Goal: Information Seeking & Learning: Learn about a topic

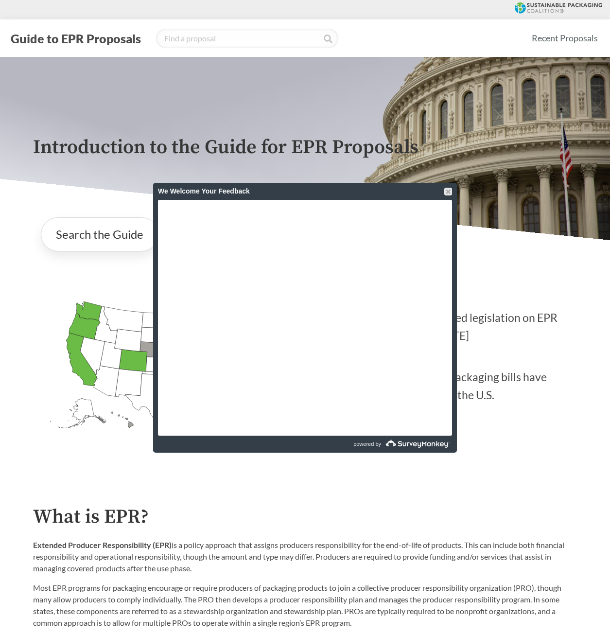
drag, startPoint x: 450, startPoint y: 193, endPoint x: 441, endPoint y: 203, distance: 14.5
click at [450, 193] on div at bounding box center [449, 192] width 8 height 8
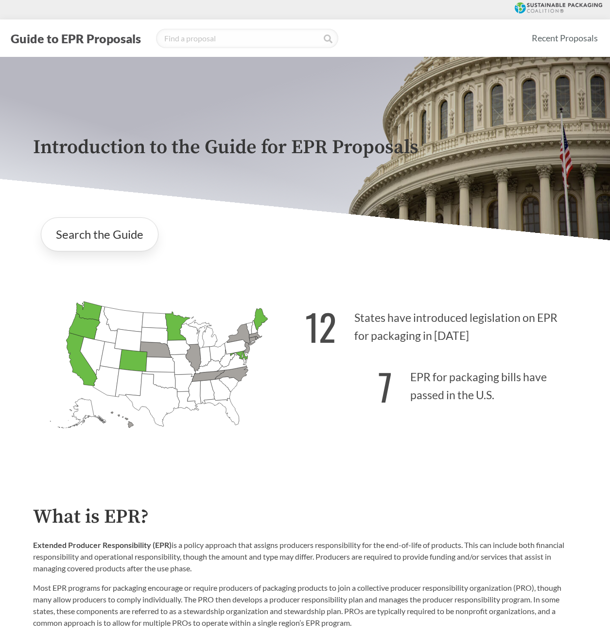
click at [140, 361] on icon "[US_STATE] Passed: 1" at bounding box center [133, 360] width 28 height 22
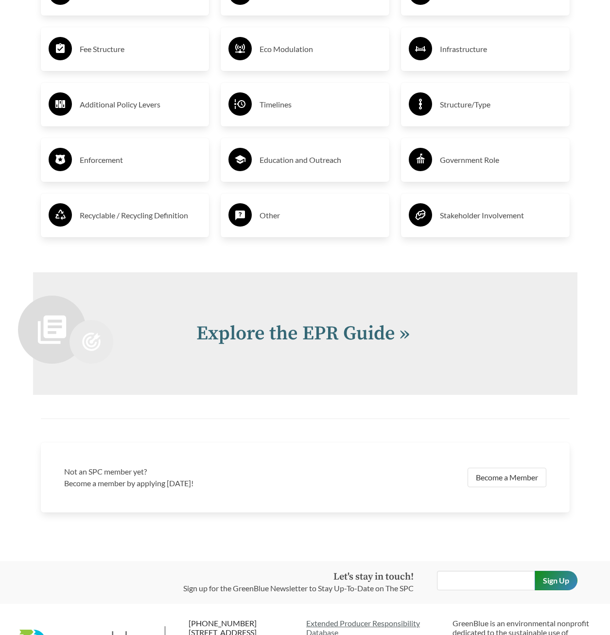
scroll to position [1800, 0]
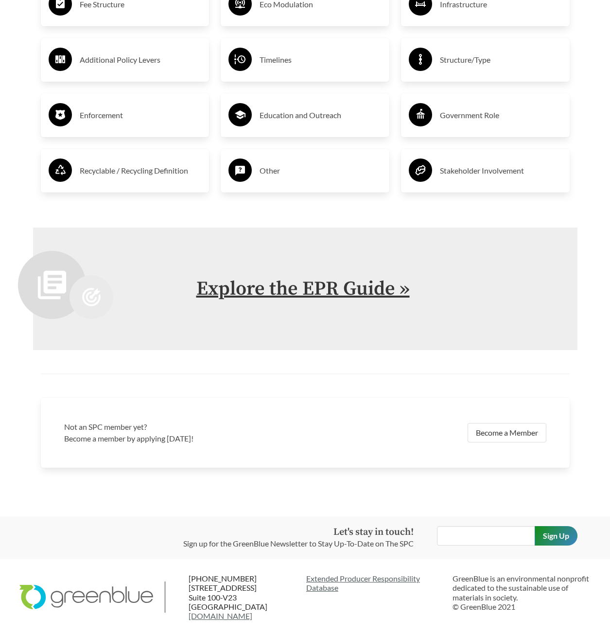
click at [325, 290] on link "Explore the EPR Guide »" at bounding box center [304, 289] width 214 height 24
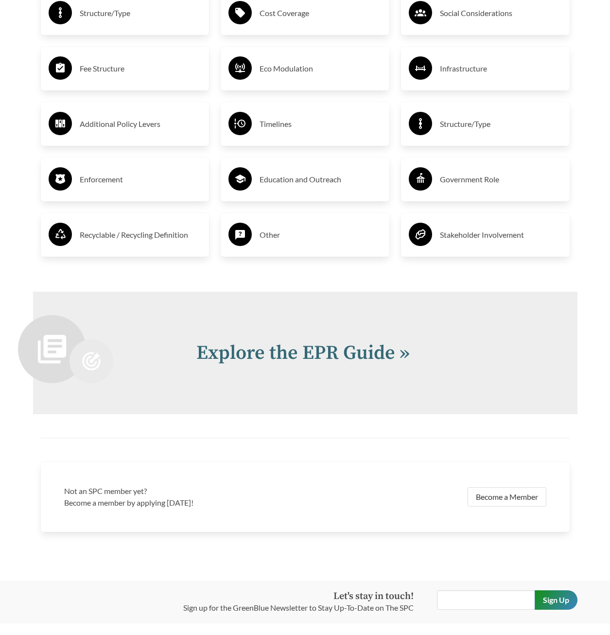
scroll to position [1800, 0]
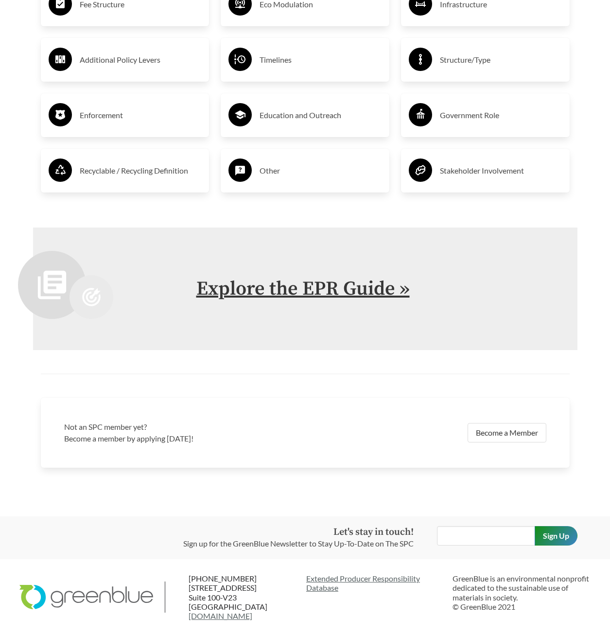
click at [264, 287] on link "Explore the EPR Guide »" at bounding box center [304, 289] width 214 height 24
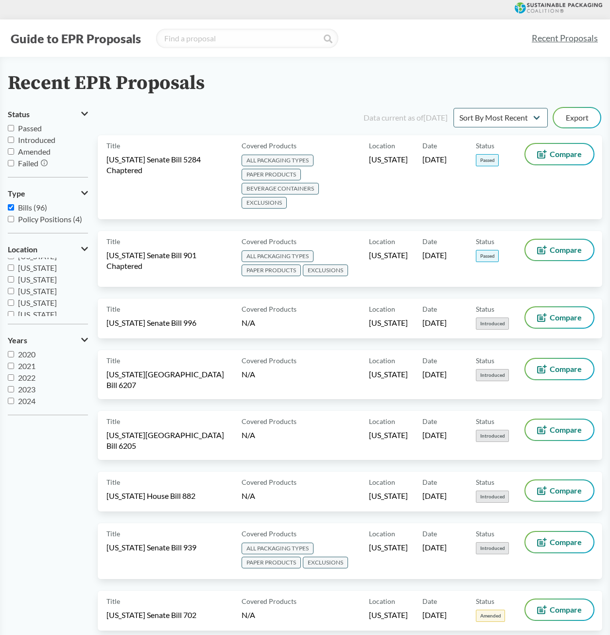
scroll to position [170, 0]
click at [11, 270] on input "[US_STATE]" at bounding box center [11, 269] width 6 height 6
checkbox input "true"
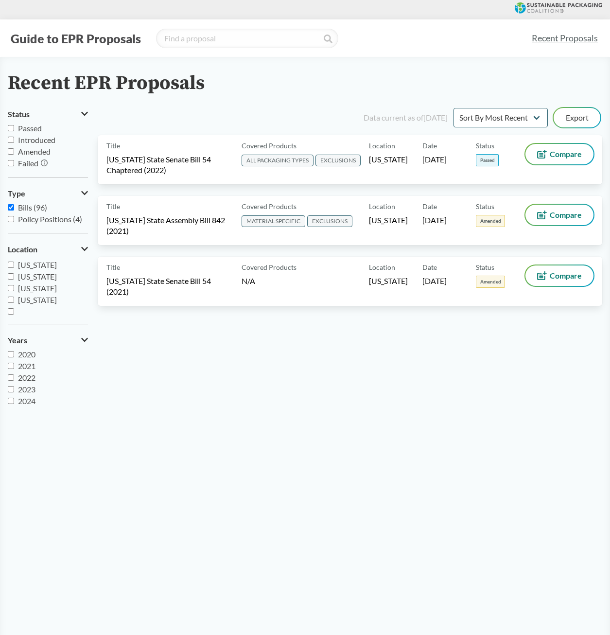
scroll to position [210, 0]
drag, startPoint x: 20, startPoint y: 154, endPoint x: 58, endPoint y: 157, distance: 38.5
click at [58, 157] on label "Amended" at bounding box center [48, 152] width 80 height 12
copy span "Amended"
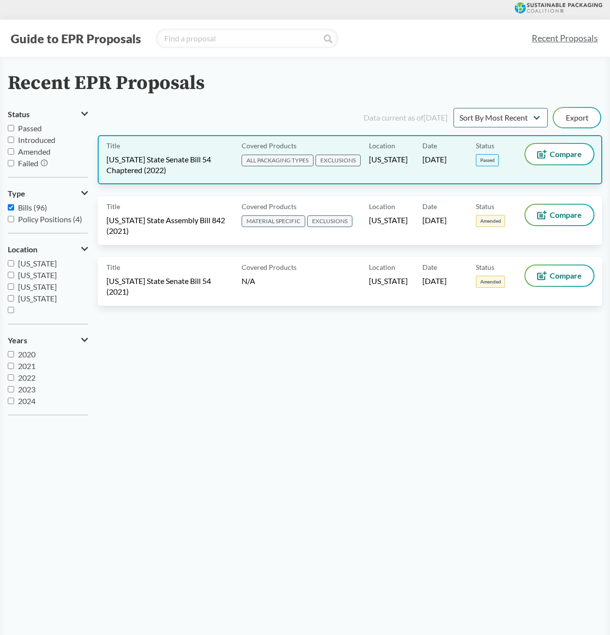
click at [146, 164] on span "[US_STATE] State Senate Bill 54 Chaptered (2022)" at bounding box center [169, 164] width 124 height 21
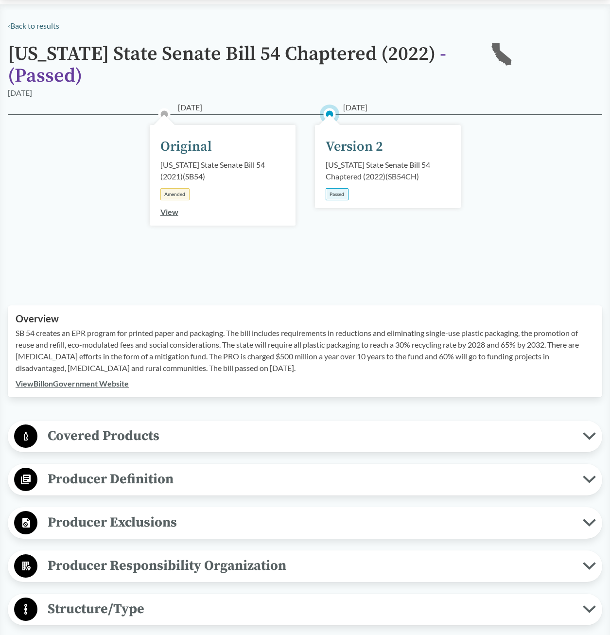
scroll to position [49, 0]
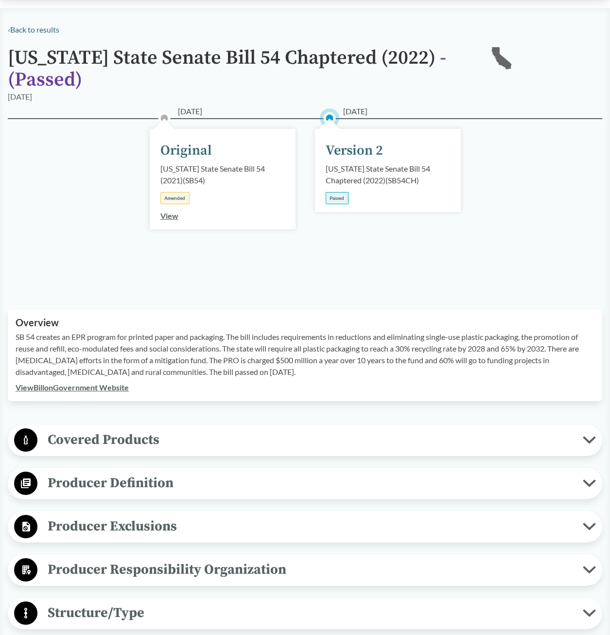
click at [392, 173] on div "[US_STATE] State Senate Bill 54 Chaptered (2022) ( SB54CH )" at bounding box center [388, 174] width 125 height 23
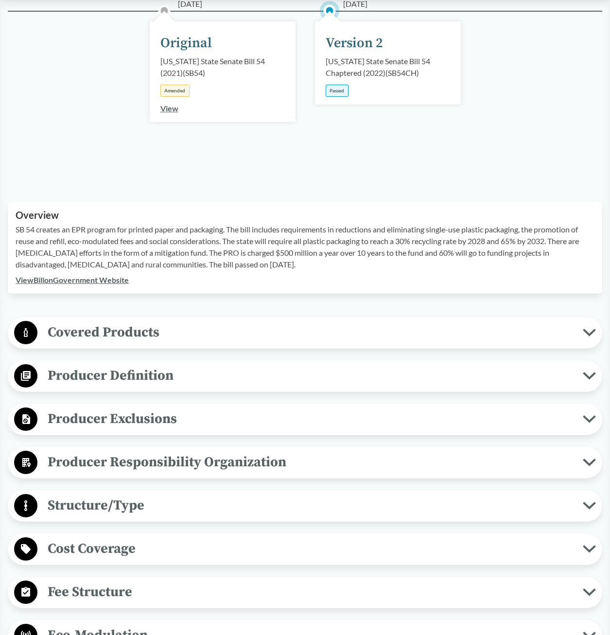
scroll to position [195, 0]
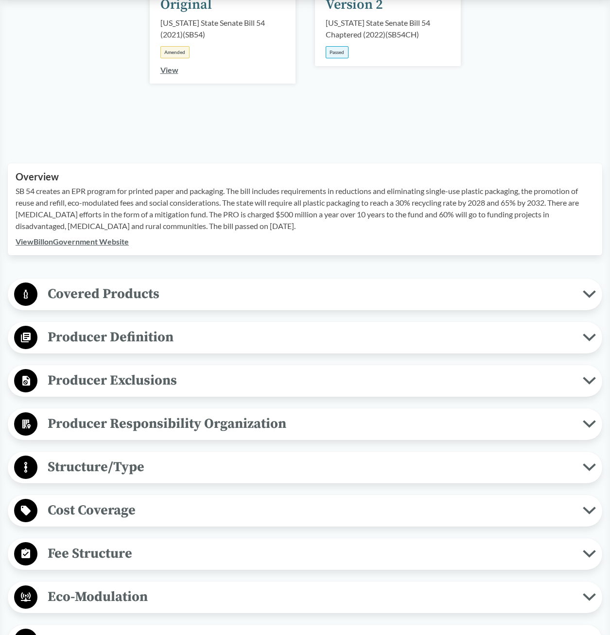
click at [167, 296] on span "Covered Products" at bounding box center [310, 294] width 546 height 22
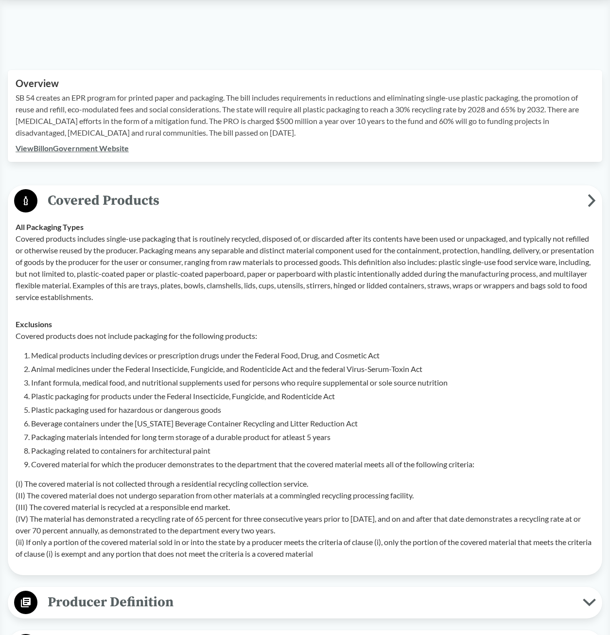
scroll to position [292, 0]
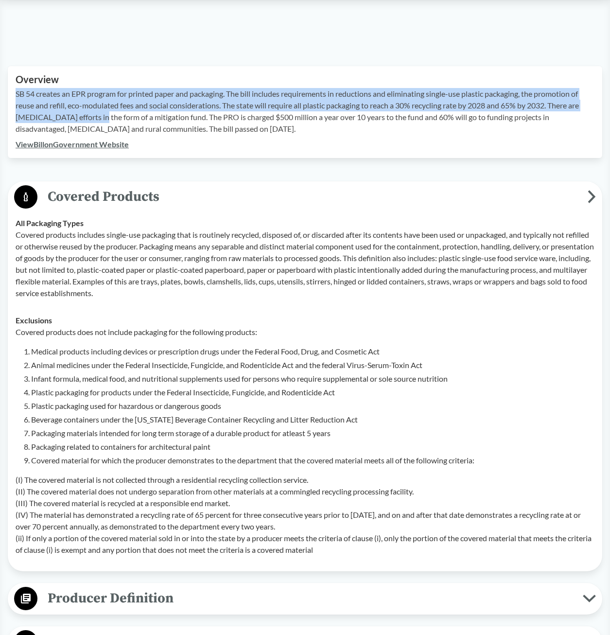
drag, startPoint x: 17, startPoint y: 93, endPoint x: 94, endPoint y: 120, distance: 81.7
click at [94, 120] on p "SB 54 creates an EPR program for printed paper and packaging. The bill includes…" at bounding box center [305, 111] width 579 height 47
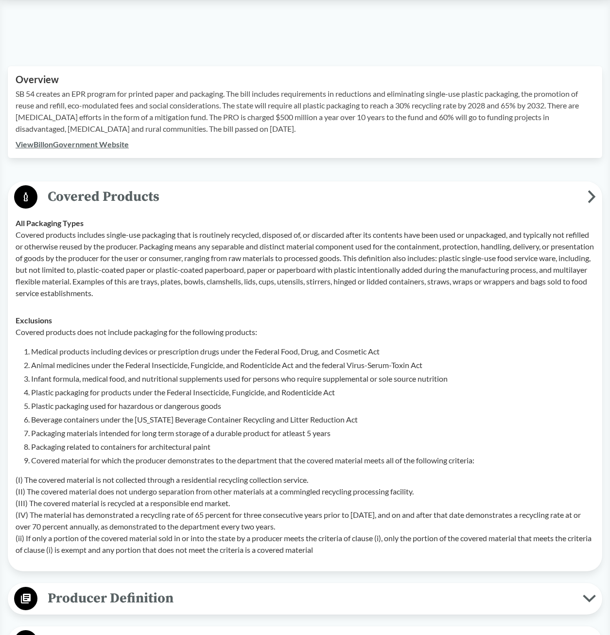
click at [303, 166] on div "‹ Back to results [US_STATE] State Senate Bill 54 Chaptered (2022) - ( Passed )…" at bounding box center [305, 566] width 610 height 1570
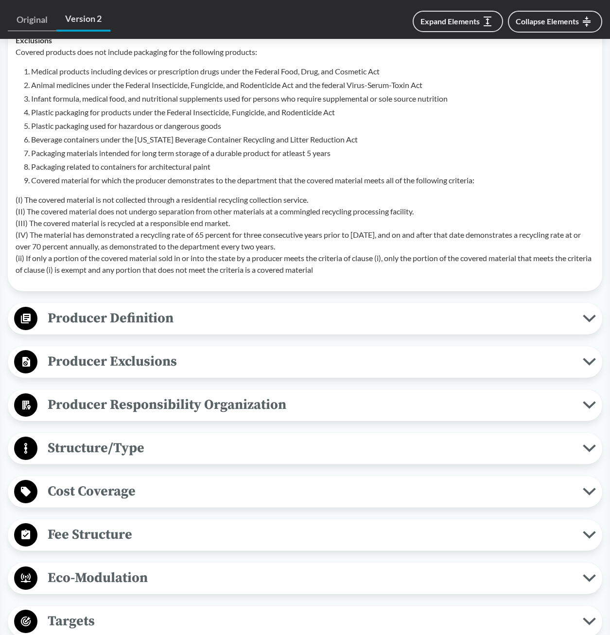
scroll to position [584, 0]
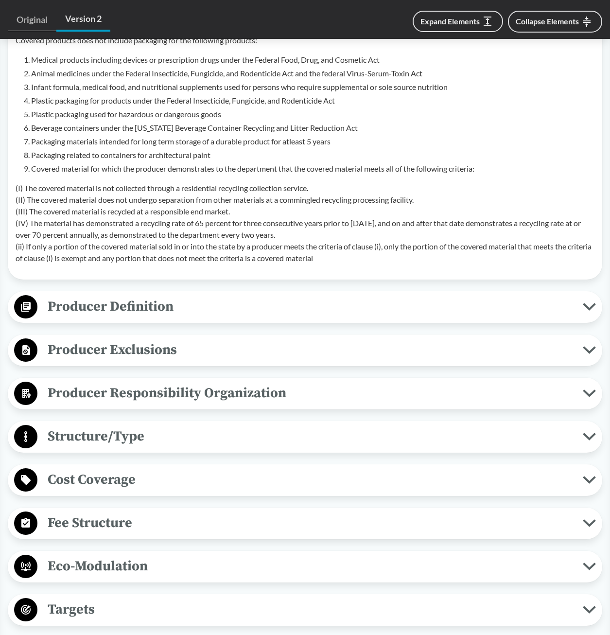
click at [183, 352] on span "Producer Exclusions" at bounding box center [310, 350] width 546 height 22
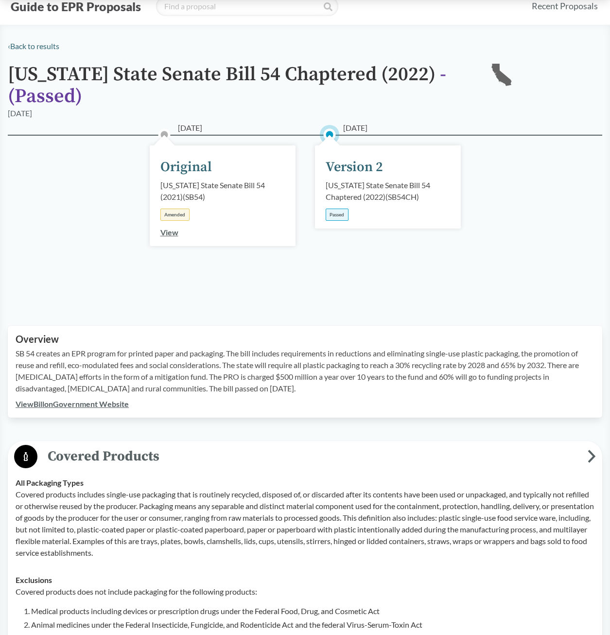
scroll to position [0, 0]
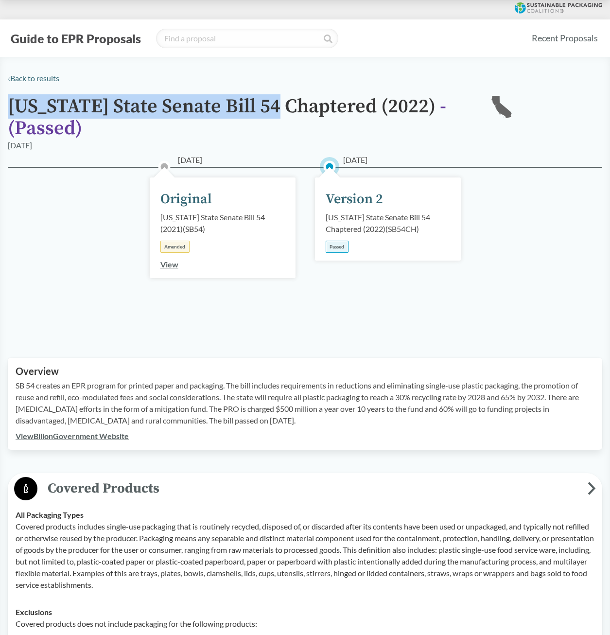
drag, startPoint x: 9, startPoint y: 108, endPoint x: 267, endPoint y: 107, distance: 257.3
click at [267, 107] on h1 "[US_STATE] State Senate Bill 54 Chaptered (2022) - ( Passed )" at bounding box center [241, 118] width 467 height 44
copy h1 "[US_STATE] State Senate Bill 54"
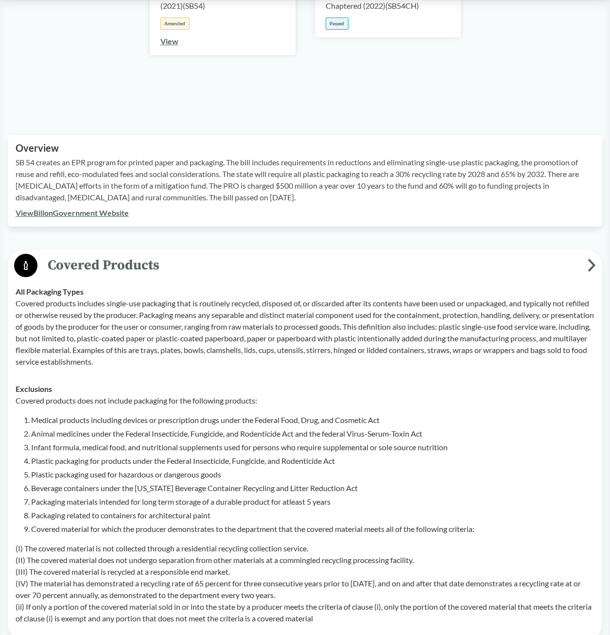
scroll to position [243, 0]
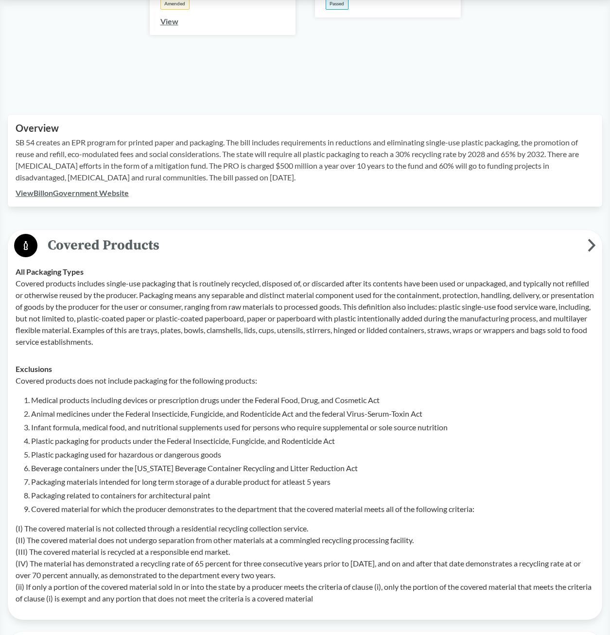
click at [81, 195] on link "View Bill on Government Website" at bounding box center [72, 192] width 113 height 9
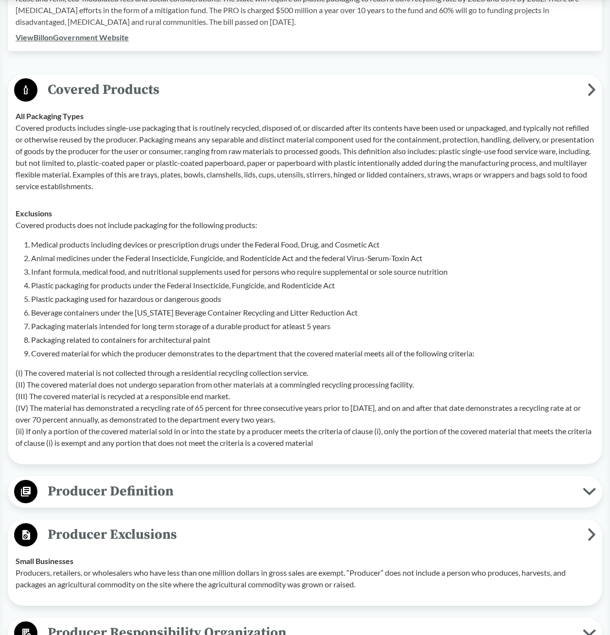
scroll to position [438, 0]
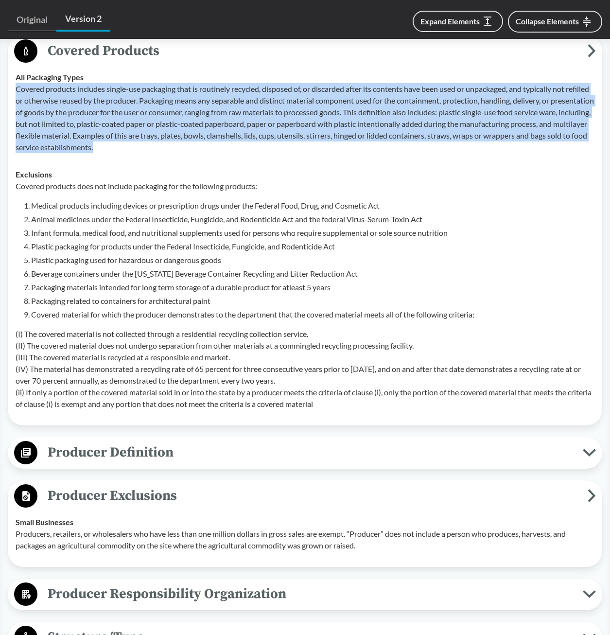
drag, startPoint x: 15, startPoint y: 89, endPoint x: 207, endPoint y: 152, distance: 202.1
click at [207, 152] on td "All Packaging Types Covered products includes single-use packaging that is rout…" at bounding box center [305, 112] width 588 height 97
copy p "Covered products includes single-use packaging that is routinely recycled, disp…"
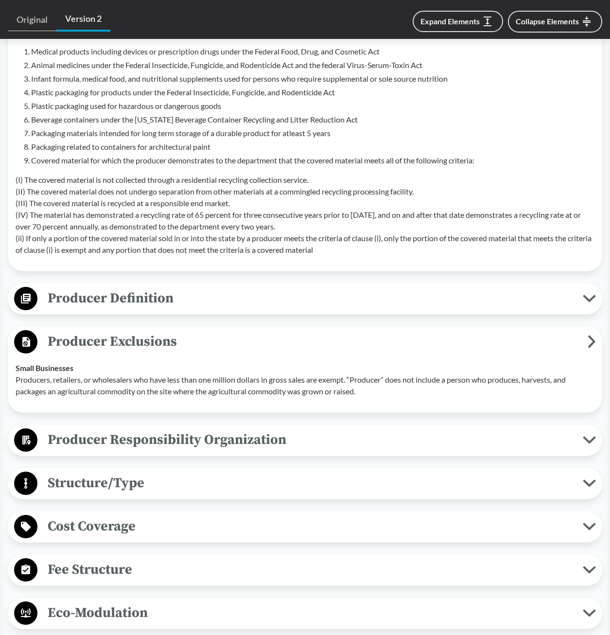
scroll to position [632, 0]
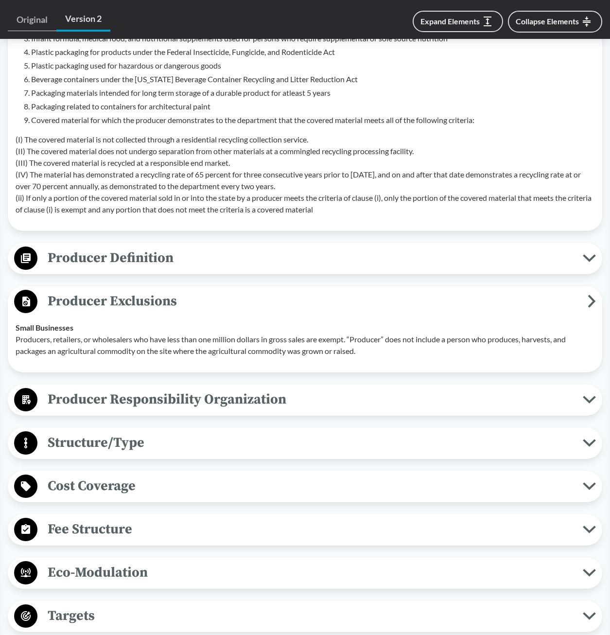
click at [178, 261] on span "Producer Definition" at bounding box center [310, 258] width 546 height 22
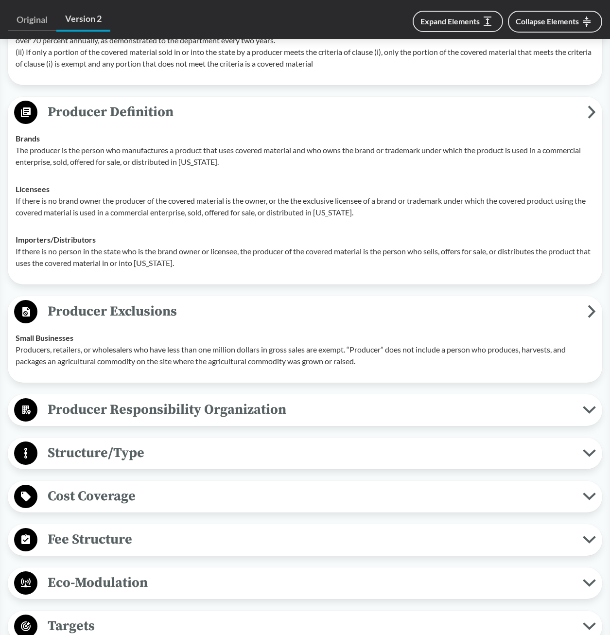
scroll to position [876, 0]
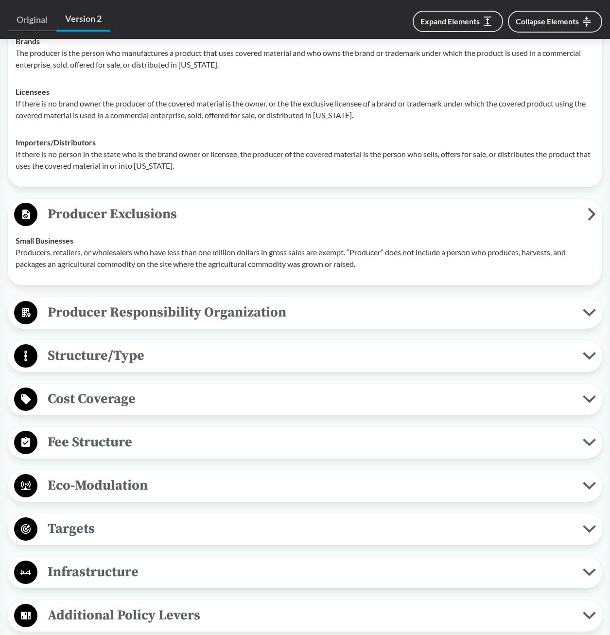
click at [222, 316] on span "Producer Responsibility Organization" at bounding box center [310, 313] width 546 height 22
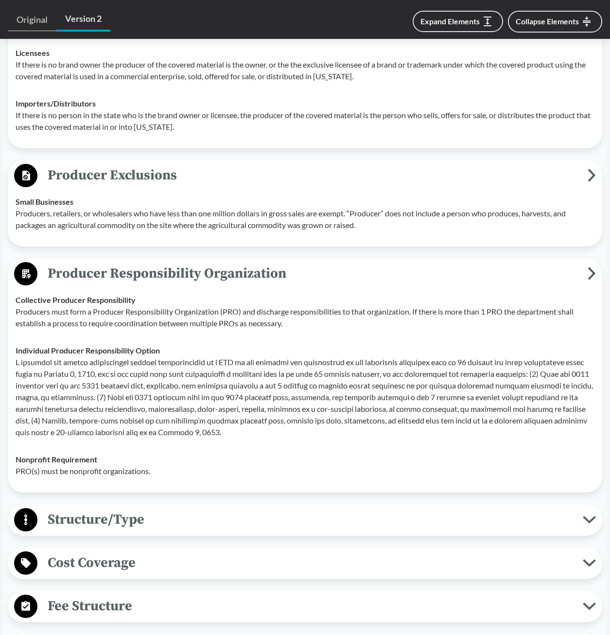
scroll to position [924, 0]
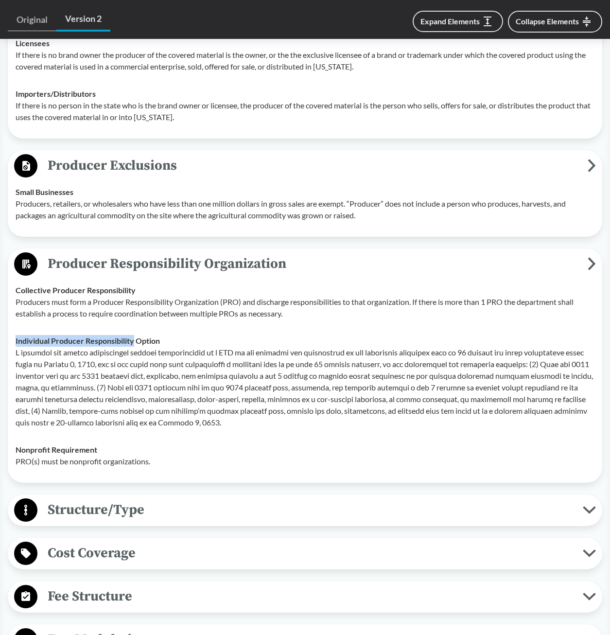
drag, startPoint x: 15, startPoint y: 342, endPoint x: 136, endPoint y: 342, distance: 120.6
click at [136, 342] on td "Individual Producer Responsibility Option" at bounding box center [305, 381] width 588 height 109
copy strong "Individual Producer Responsibility"
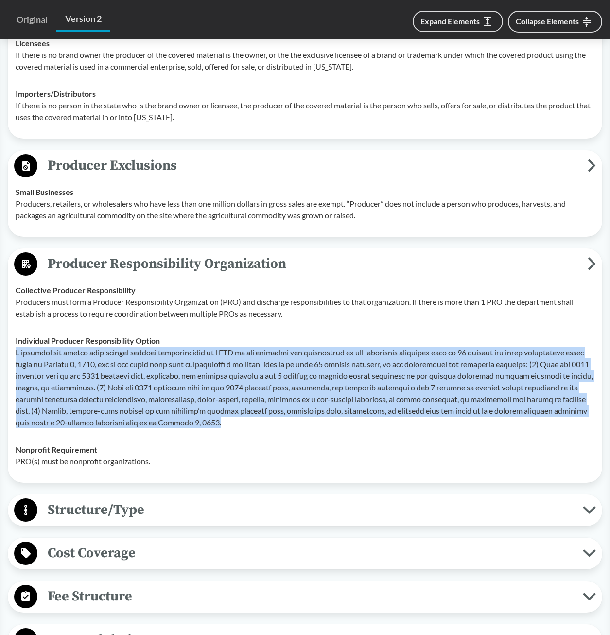
drag, startPoint x: 225, startPoint y: 427, endPoint x: 18, endPoint y: 355, distance: 219.5
click at [18, 355] on p at bounding box center [305, 388] width 579 height 82
copy p "L ipsumdol sit ametco adipiscingel seddoei temporincidid ut l ETD ma ali enimad…"
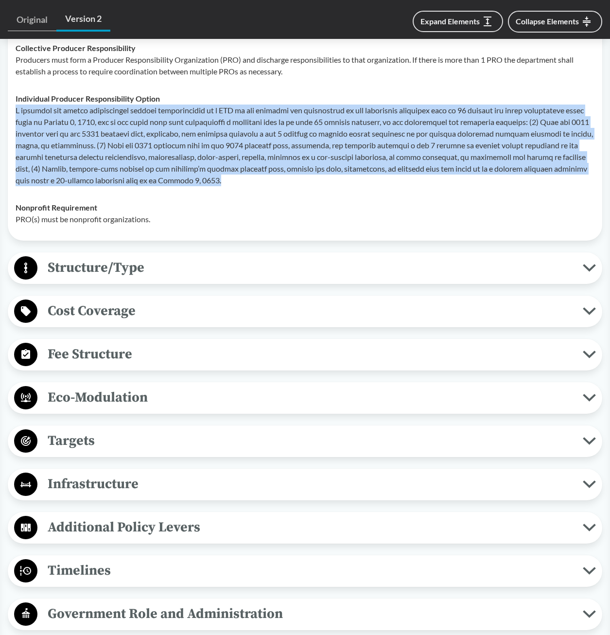
scroll to position [1167, 0]
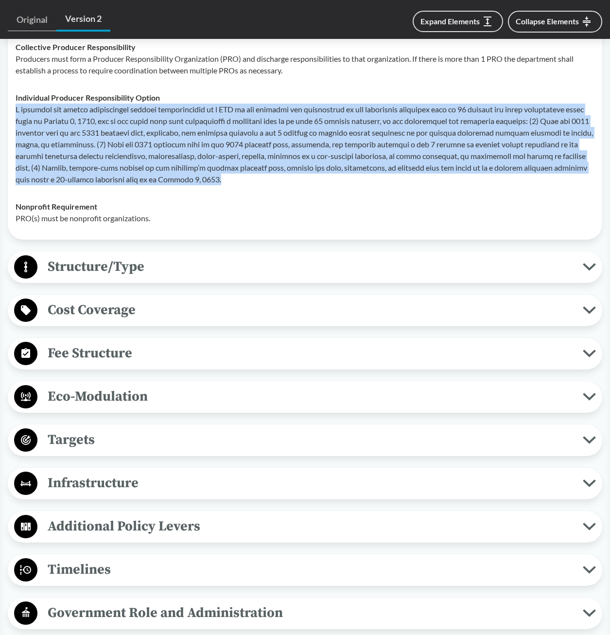
click at [209, 269] on span "Structure/Type" at bounding box center [310, 267] width 546 height 22
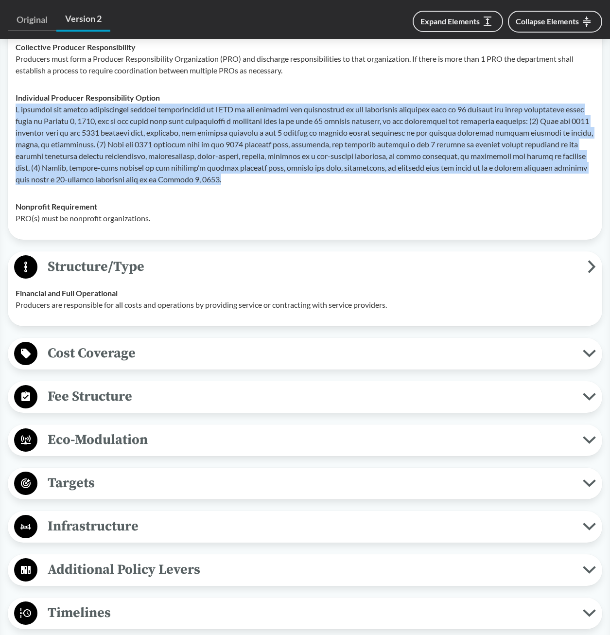
click at [197, 348] on span "Cost Coverage" at bounding box center [310, 353] width 546 height 22
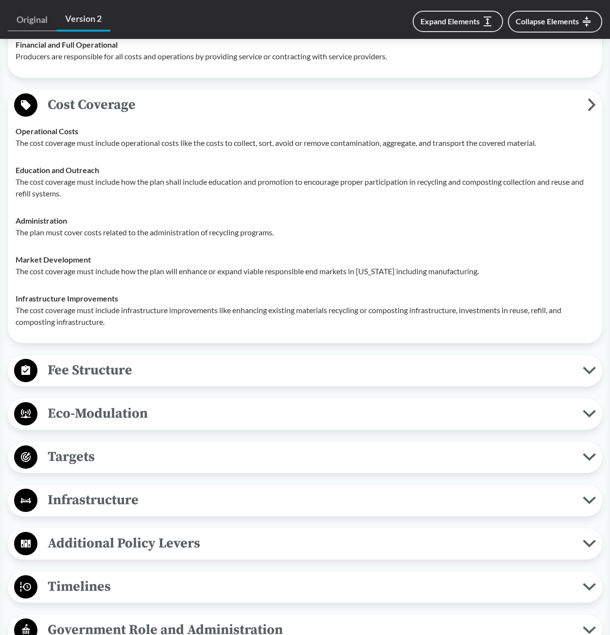
scroll to position [1459, 0]
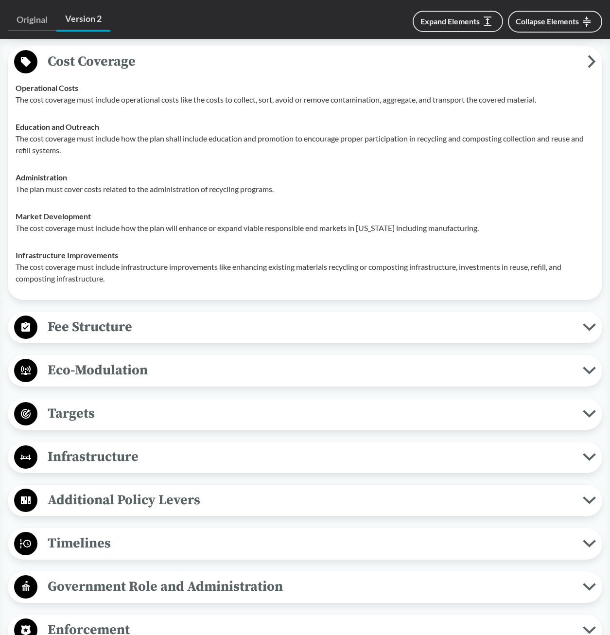
click at [201, 327] on span "Fee Structure" at bounding box center [310, 327] width 546 height 22
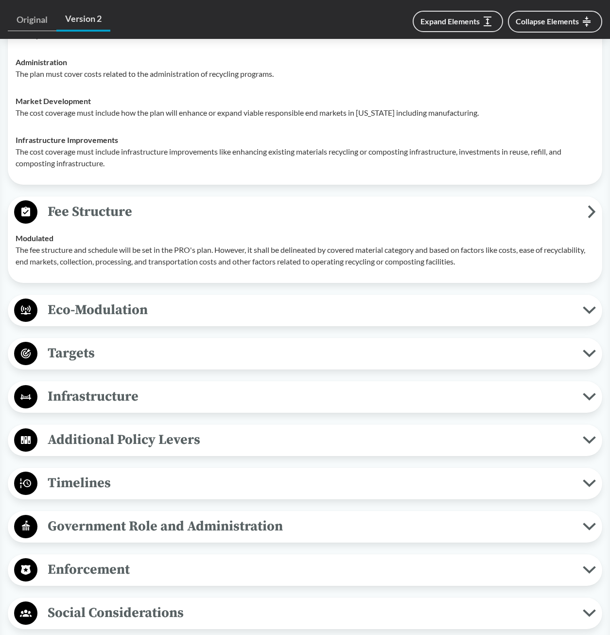
scroll to position [1605, 0]
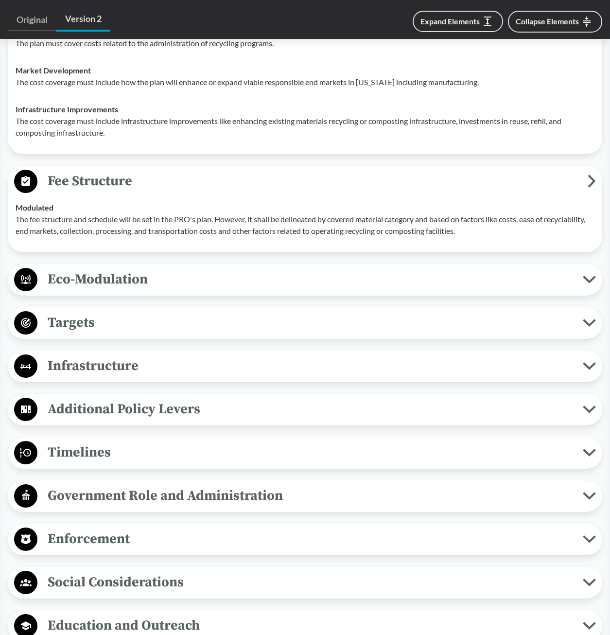
click at [205, 287] on span "Eco-Modulation" at bounding box center [310, 279] width 546 height 22
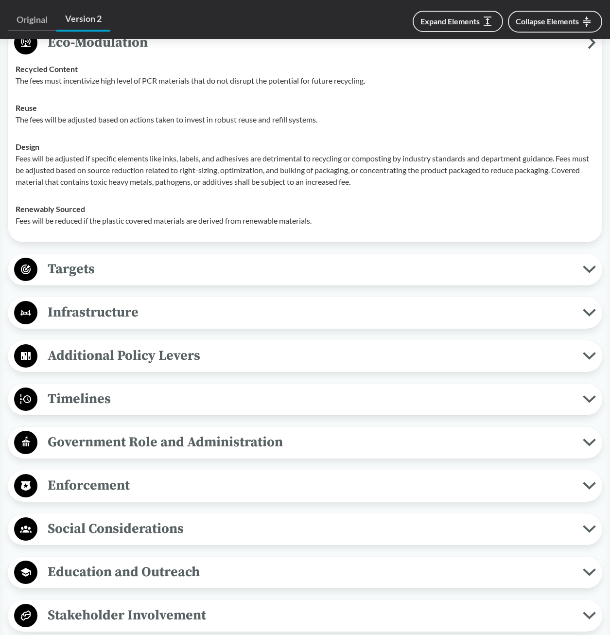
scroll to position [1848, 0]
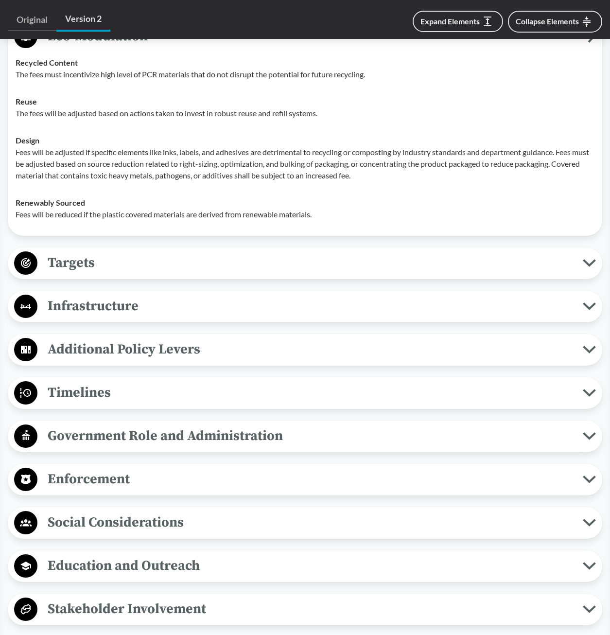
click at [246, 262] on span "Targets" at bounding box center [310, 263] width 546 height 22
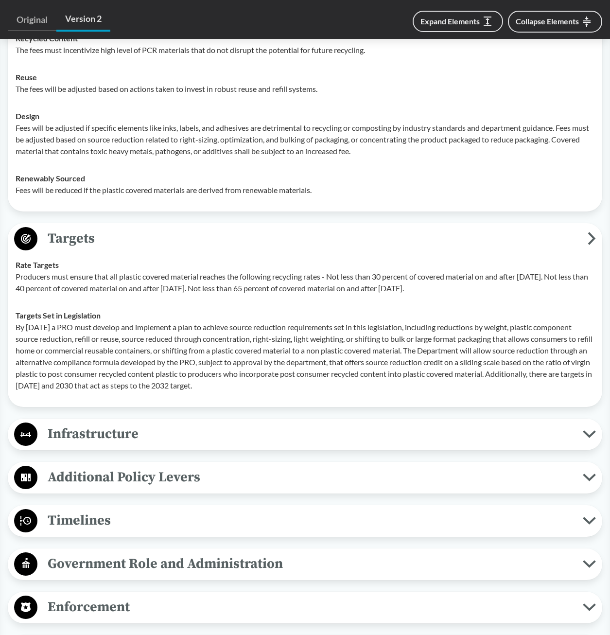
scroll to position [1897, 0]
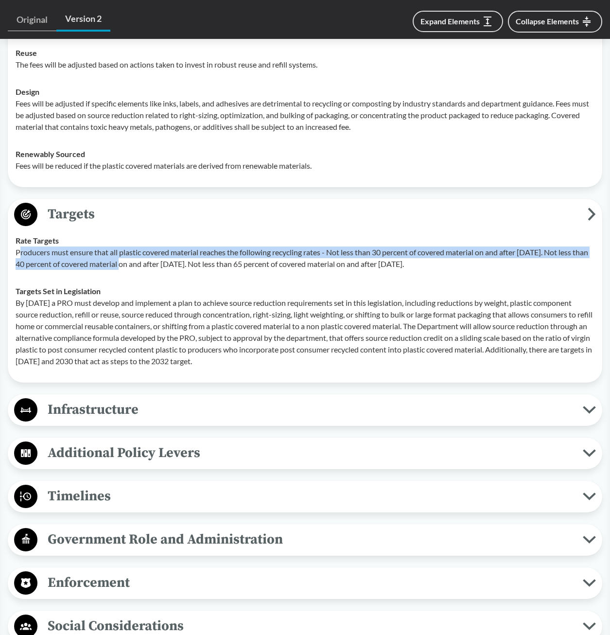
drag, startPoint x: 20, startPoint y: 253, endPoint x: 140, endPoint y: 259, distance: 120.3
click at [140, 259] on p "Producers must ensure that all plastic covered material reaches the following r…" at bounding box center [305, 258] width 579 height 23
drag, startPoint x: 140, startPoint y: 259, endPoint x: 70, endPoint y: 260, distance: 70.1
click at [70, 260] on p "Producers must ensure that all plastic covered material reaches the following r…" at bounding box center [305, 258] width 579 height 23
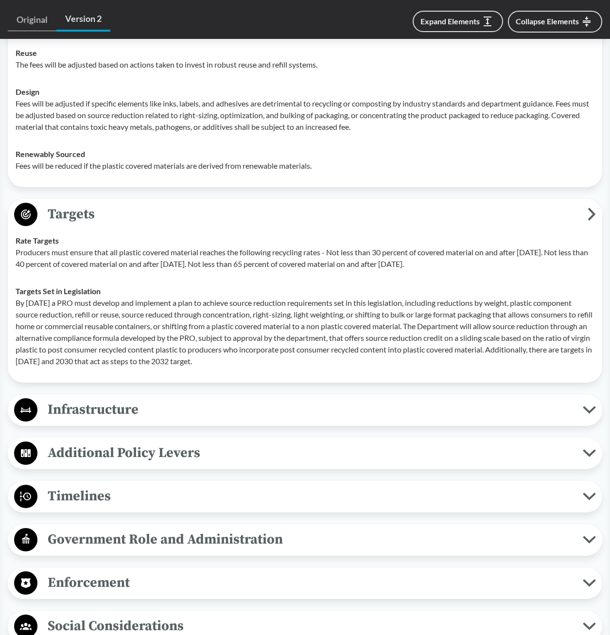
drag, startPoint x: 526, startPoint y: 268, endPoint x: 6, endPoint y: 240, distance: 521.2
copy tbody "Rate Targets Producers must ensure that all plastic covered material reaches th…"
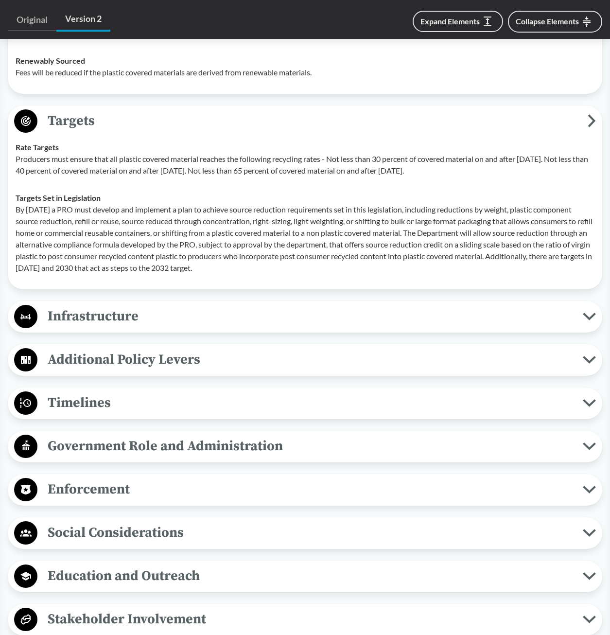
scroll to position [1994, 0]
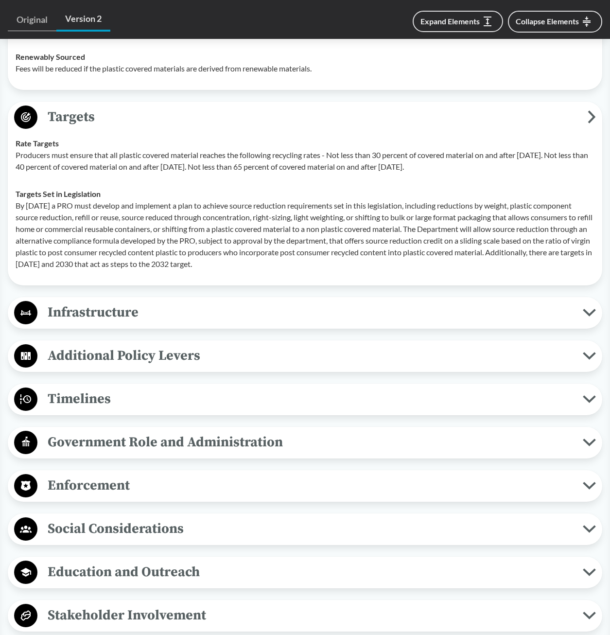
click at [231, 303] on span "Infrastructure" at bounding box center [310, 313] width 546 height 22
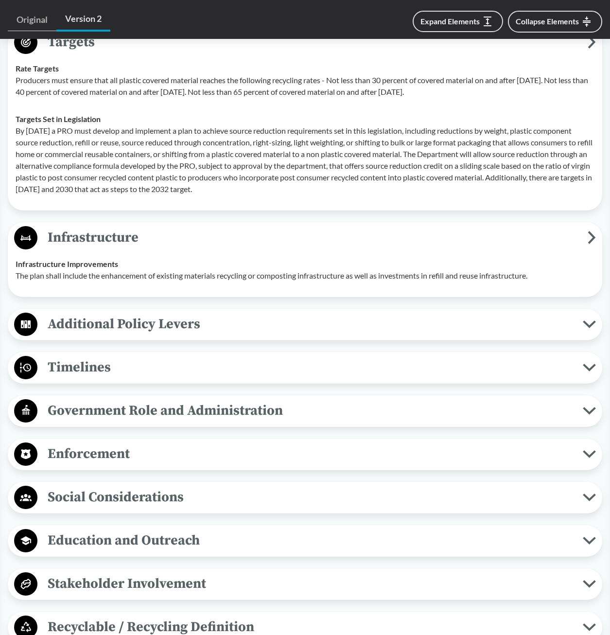
scroll to position [2140, 0]
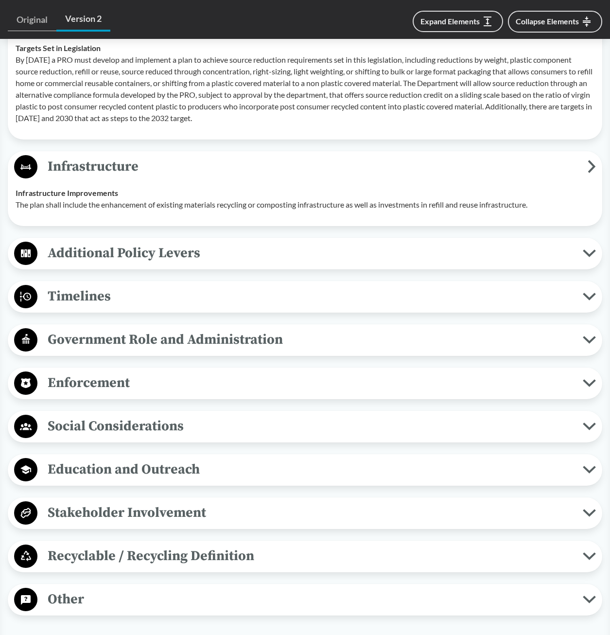
click at [223, 257] on span "Additional Policy Levers" at bounding box center [310, 253] width 546 height 22
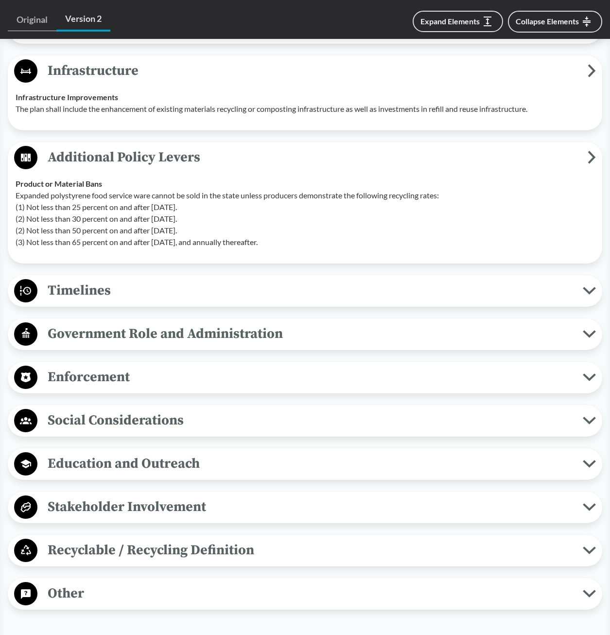
scroll to position [2237, 0]
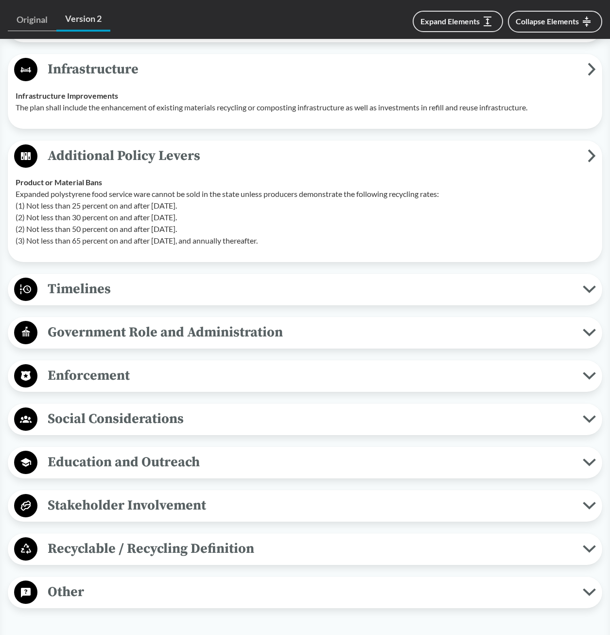
click at [196, 291] on span "Timelines" at bounding box center [310, 289] width 546 height 22
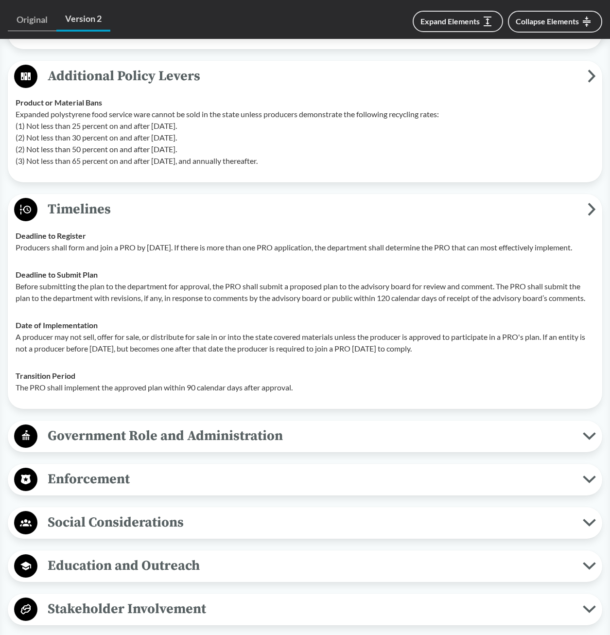
scroll to position [2335, 0]
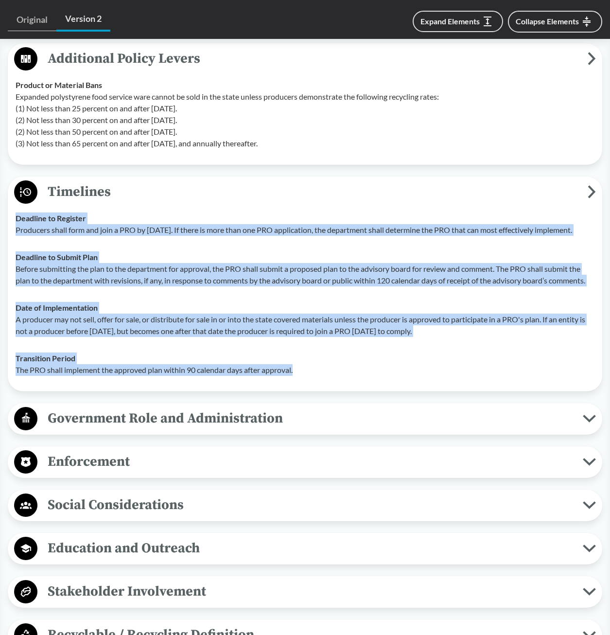
drag, startPoint x: 299, startPoint y: 383, endPoint x: 12, endPoint y: 220, distance: 330.4
click at [12, 220] on tbody "Deadline to Register Producers shall form and join a PRO by [DATE]. If there is…" at bounding box center [305, 294] width 588 height 179
copy tbody "Deadline to Register Producers shall form and join a PRO by [DATE]. If there is…"
click at [216, 269] on div "Deadline to Submit Plan Before submitting the plan to the department for approv…" at bounding box center [305, 268] width 579 height 35
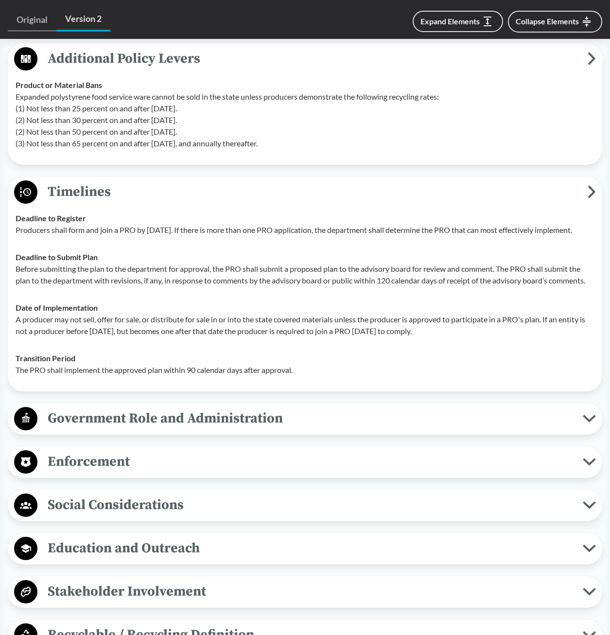
click at [122, 429] on span "Government Role and Administration" at bounding box center [310, 419] width 546 height 22
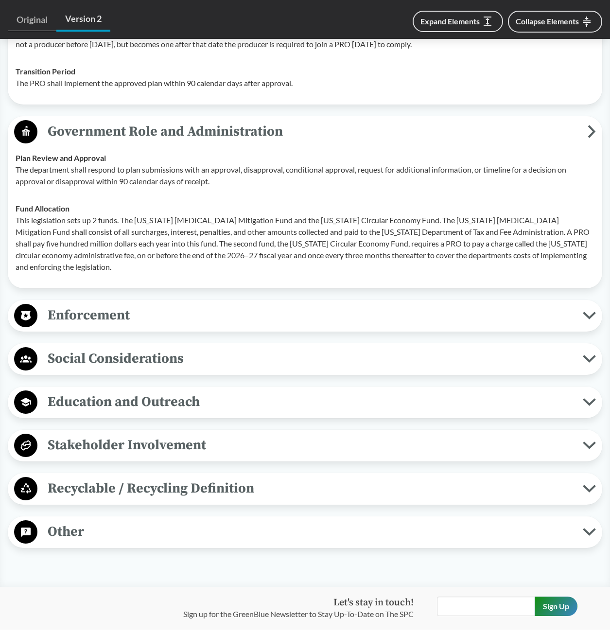
scroll to position [2627, 0]
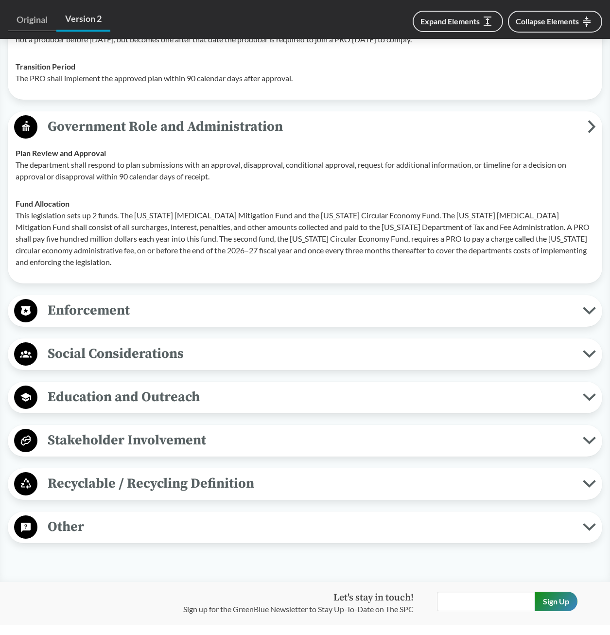
click at [147, 322] on span "Enforcement" at bounding box center [310, 311] width 546 height 22
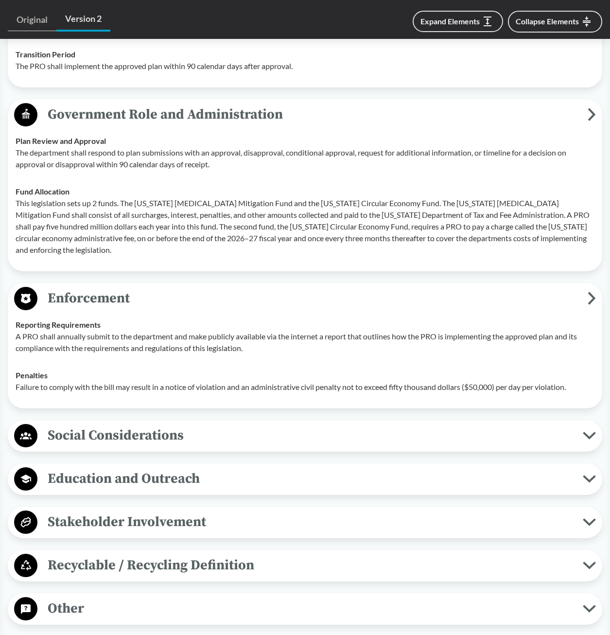
scroll to position [2849, 0]
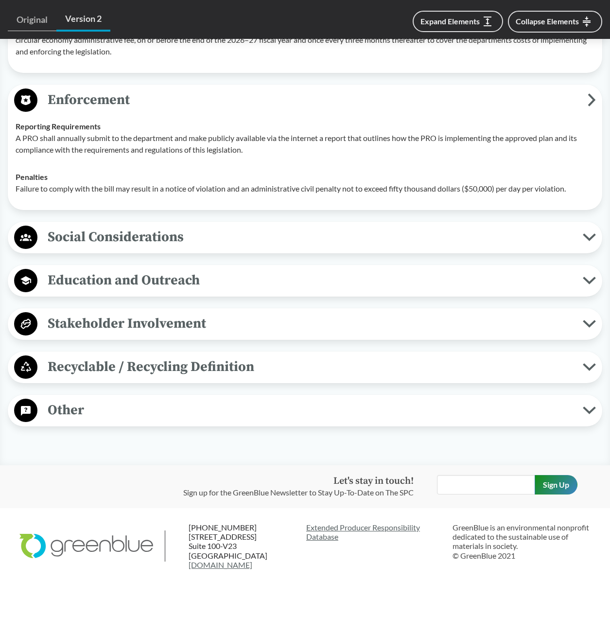
click at [160, 238] on span "Social Considerations" at bounding box center [310, 237] width 546 height 22
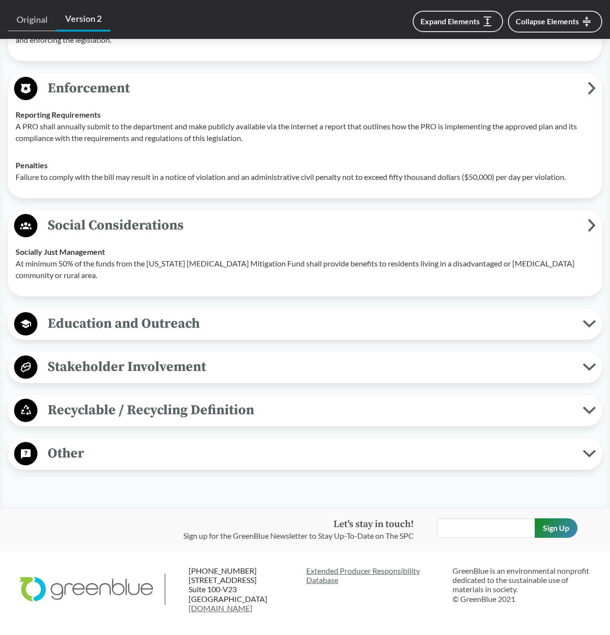
click at [147, 335] on span "Education and Outreach" at bounding box center [310, 324] width 546 height 22
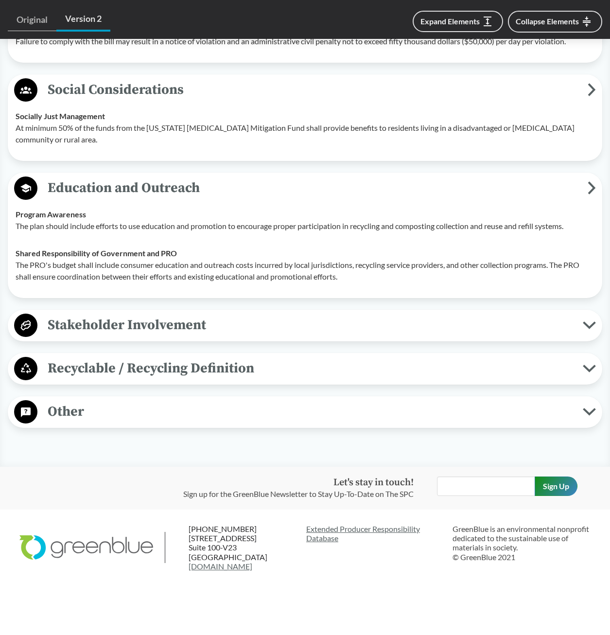
scroll to position [2995, 0]
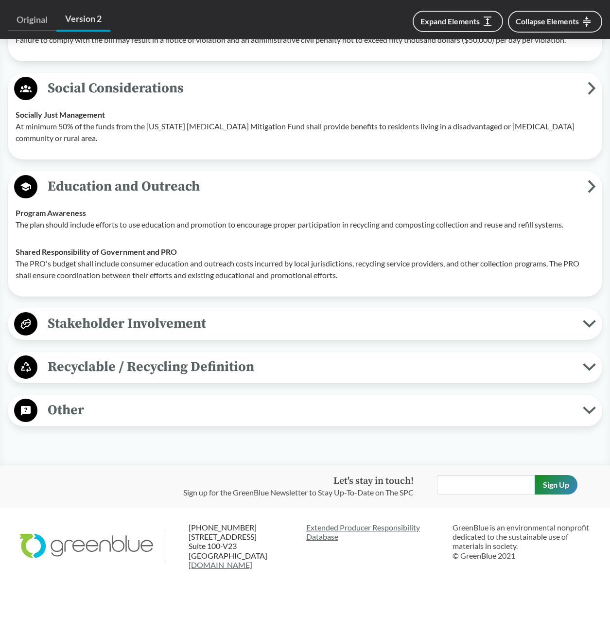
click at [161, 333] on span "Stakeholder Involvement" at bounding box center [310, 324] width 546 height 22
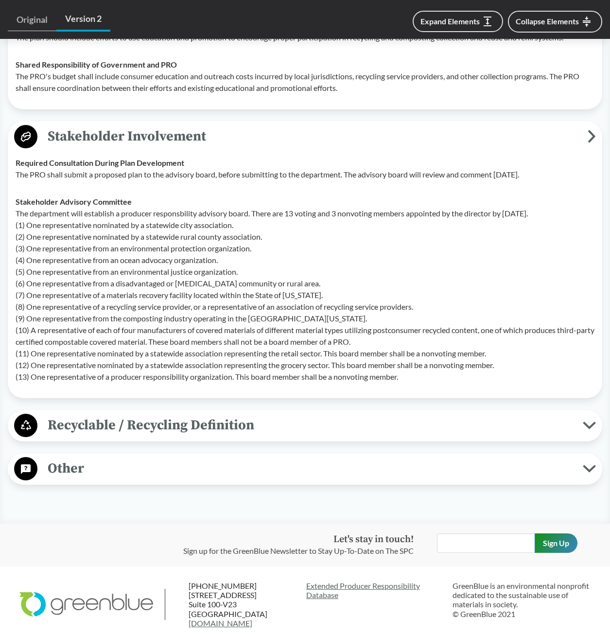
scroll to position [3189, 0]
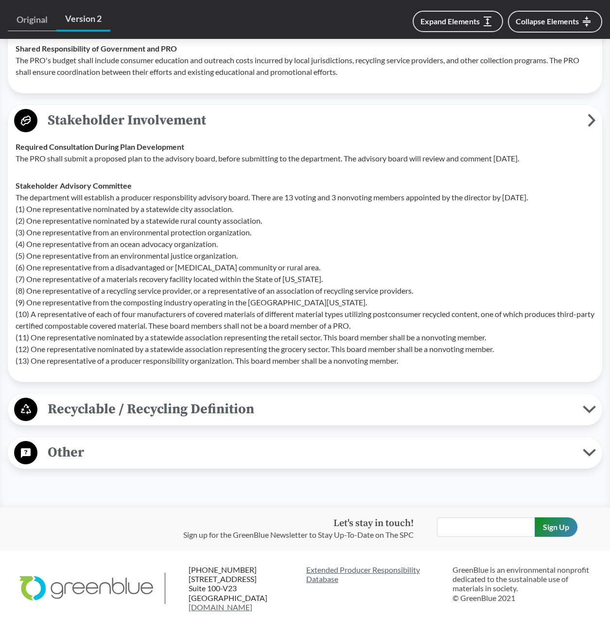
click at [140, 420] on span "Recyclable / Recycling Definition" at bounding box center [310, 409] width 546 height 22
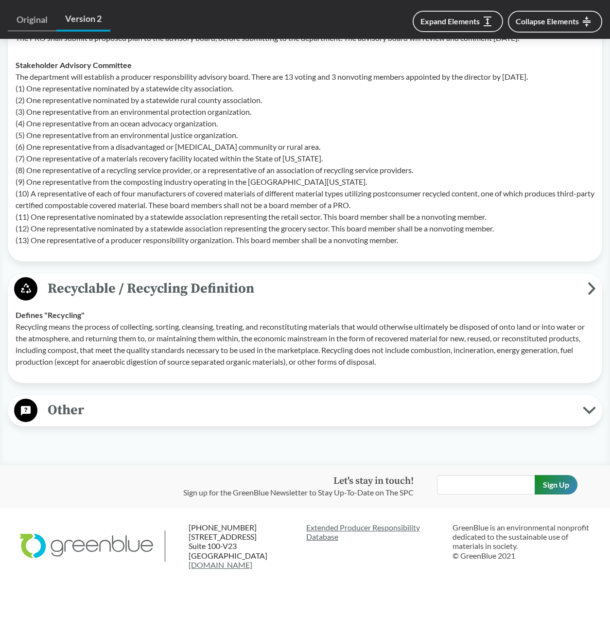
scroll to position [3322, 0]
click at [135, 413] on span "Other" at bounding box center [310, 410] width 546 height 22
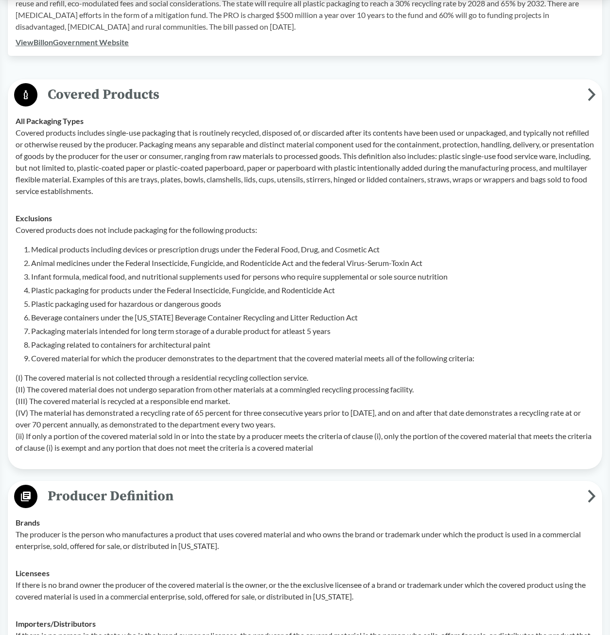
scroll to position [0, 0]
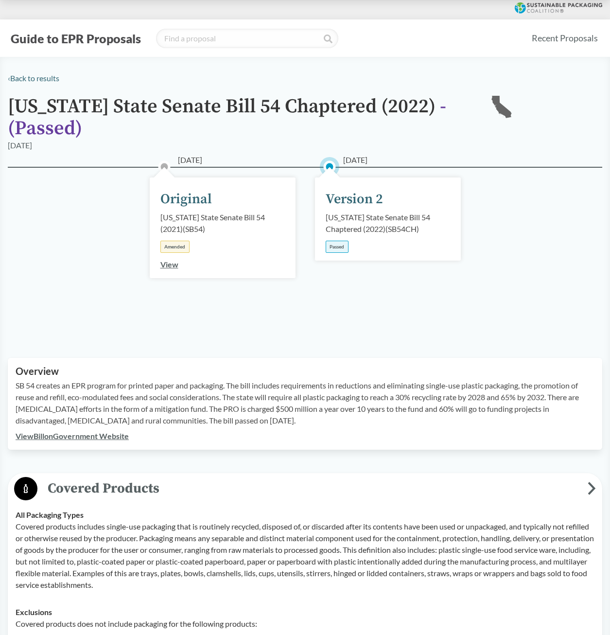
click at [86, 42] on button "Guide to EPR Proposals" at bounding box center [76, 39] width 136 height 16
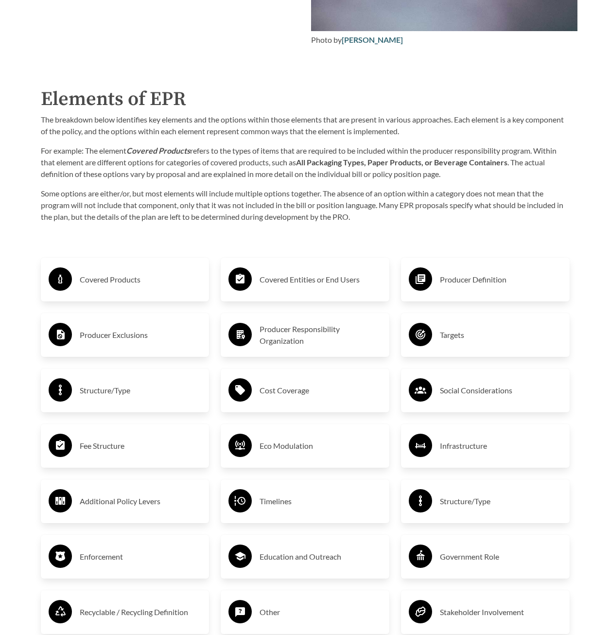
scroll to position [1362, 0]
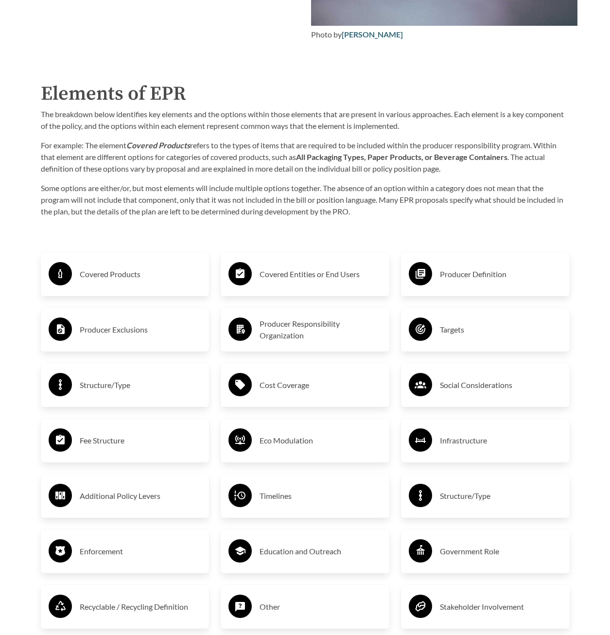
click at [104, 279] on h3 "Covered Products" at bounding box center [141, 275] width 122 height 16
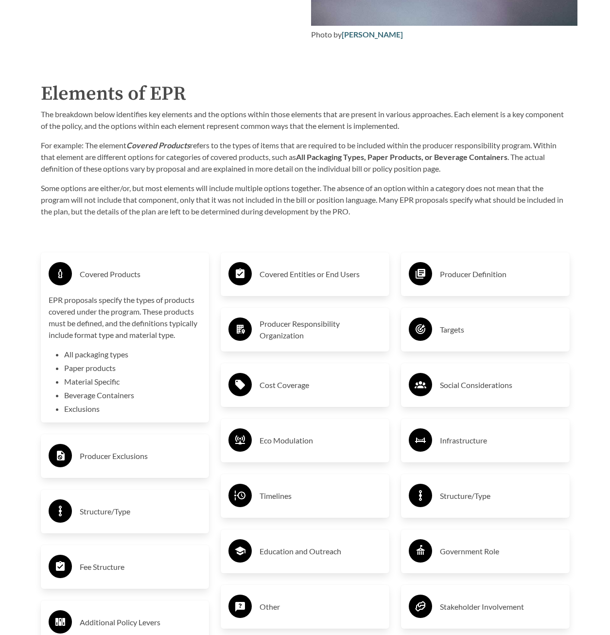
click at [287, 280] on h3 "Covered Entities or End Users" at bounding box center [321, 275] width 122 height 16
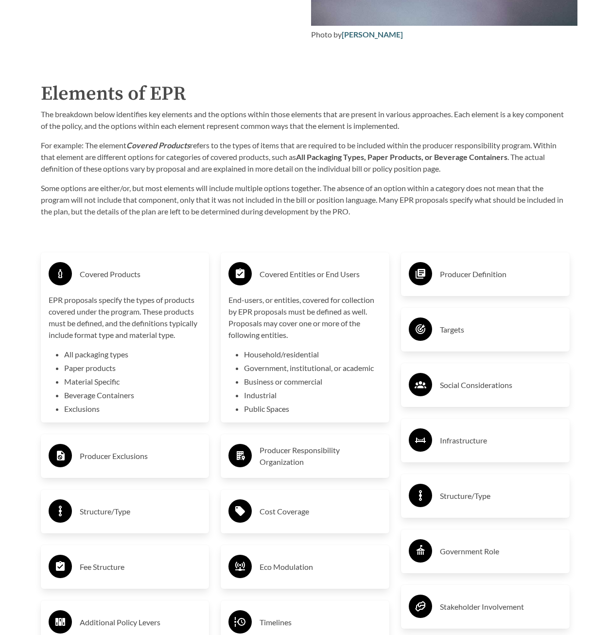
click at [432, 277] on div "Producer Definition" at bounding box center [485, 274] width 153 height 28
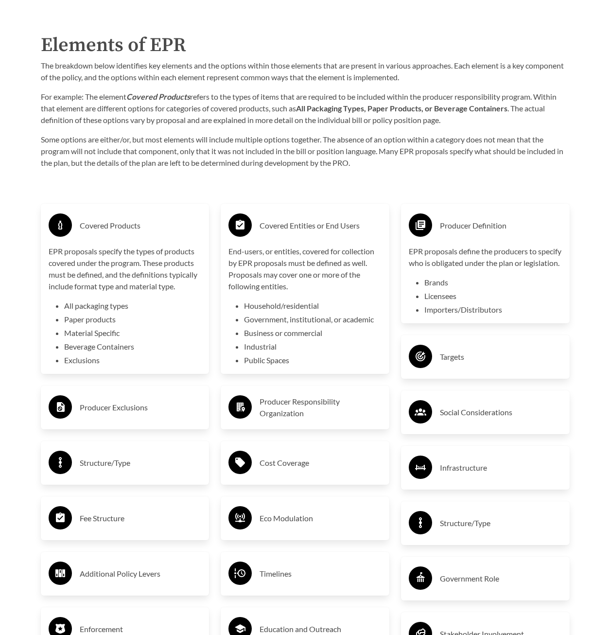
scroll to position [1459, 0]
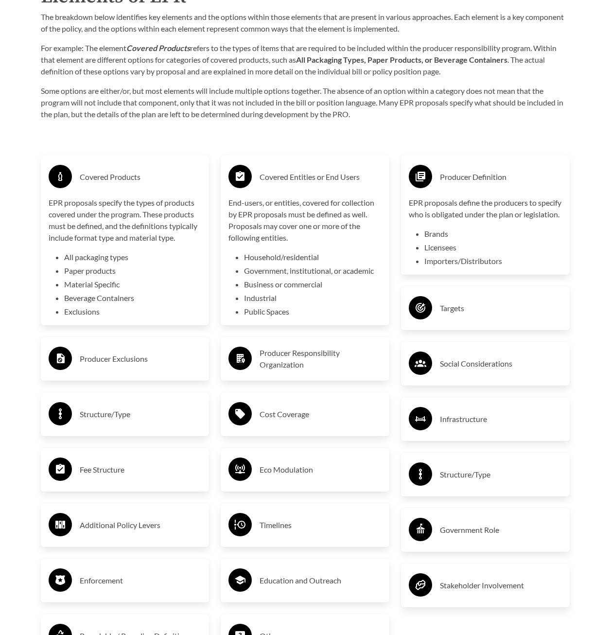
click at [449, 316] on h3 "Targets" at bounding box center [501, 309] width 122 height 16
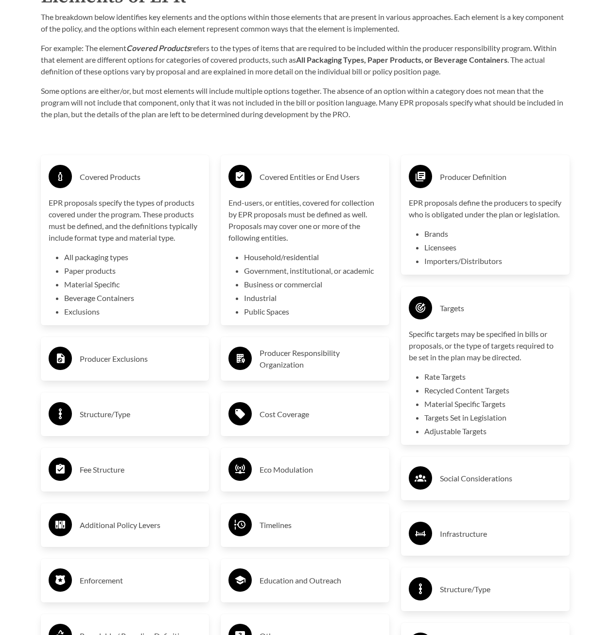
click at [445, 220] on p "EPR proposals define the producers to specify who is obligated under the plan o…" at bounding box center [485, 208] width 153 height 23
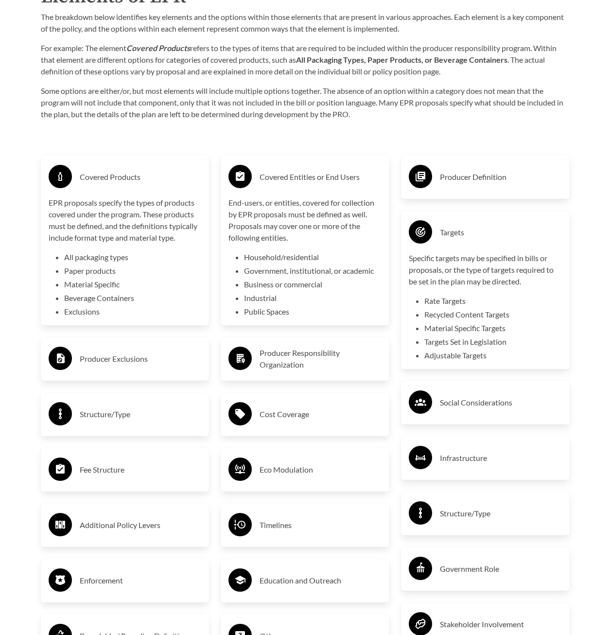
click at [442, 190] on div "Producer Definition" at bounding box center [485, 177] width 153 height 28
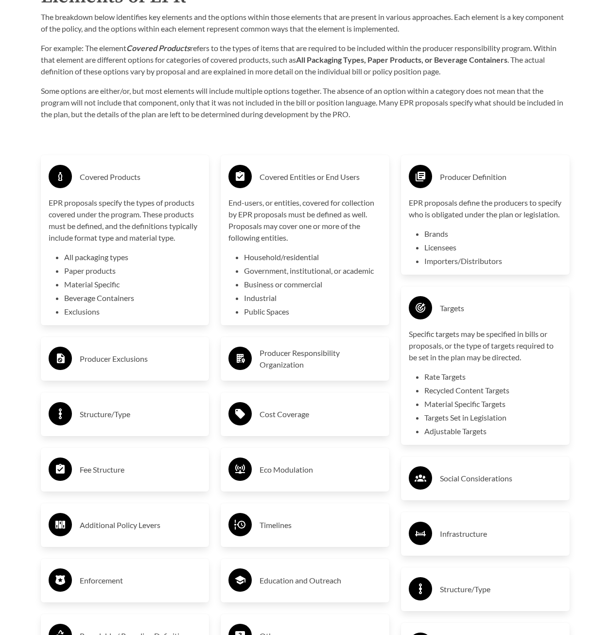
click at [324, 358] on h3 "Producer Responsibility Organization" at bounding box center [321, 358] width 122 height 23
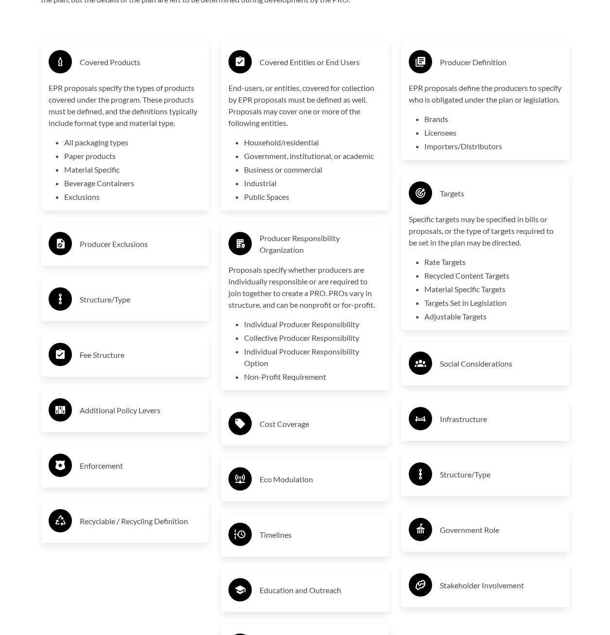
scroll to position [1605, 0]
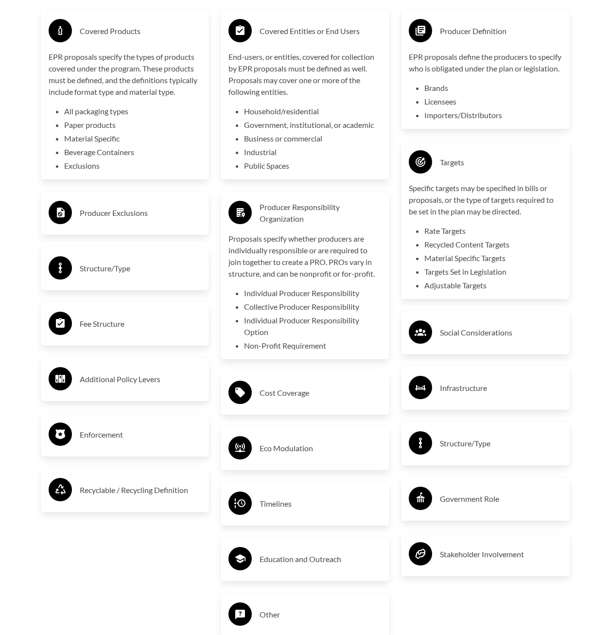
click at [125, 214] on h3 "Producer Exclusions" at bounding box center [141, 213] width 122 height 16
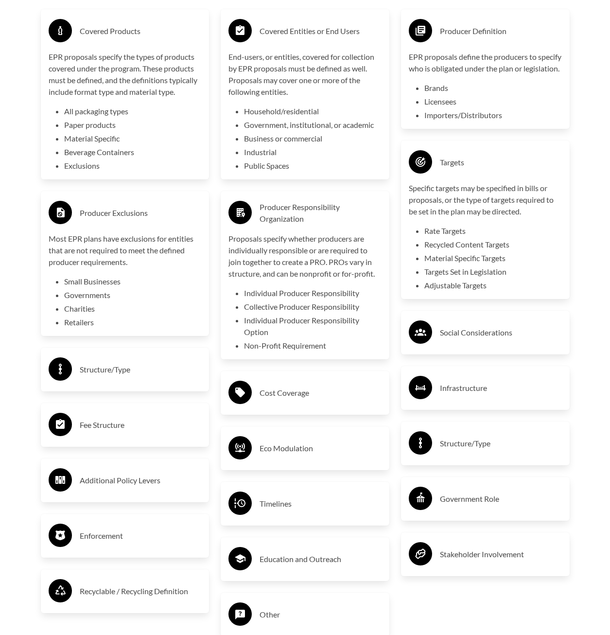
click at [126, 372] on h3 "Structure/Type" at bounding box center [141, 370] width 122 height 16
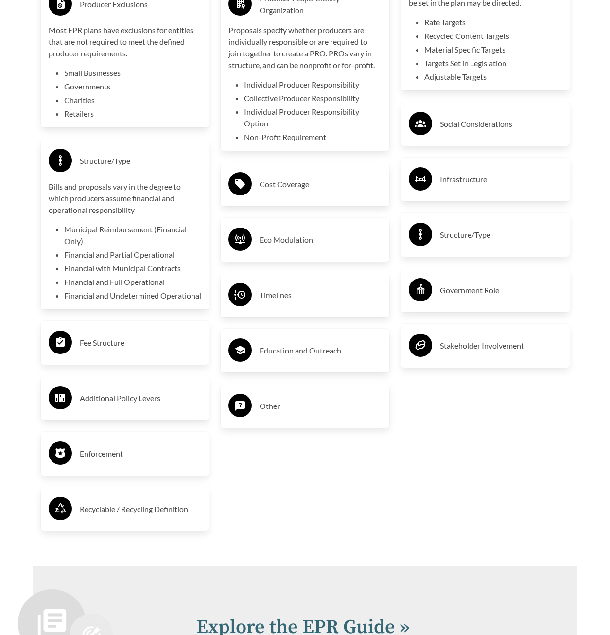
scroll to position [1848, 0]
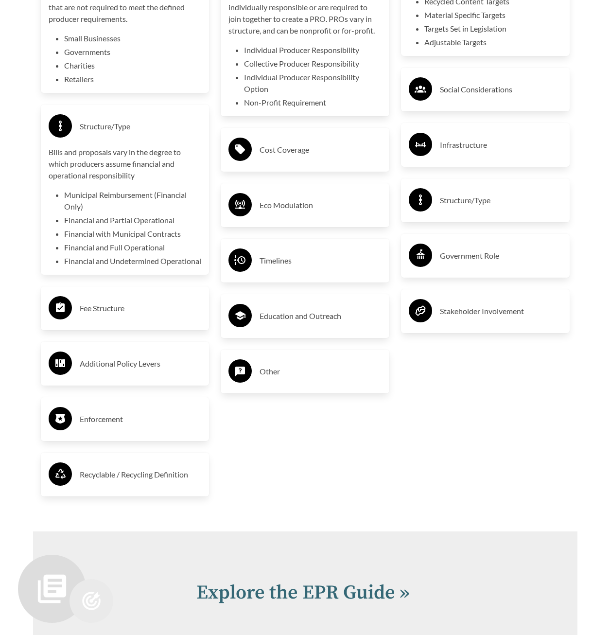
click at [149, 316] on h3 "Fee Structure" at bounding box center [141, 309] width 122 height 16
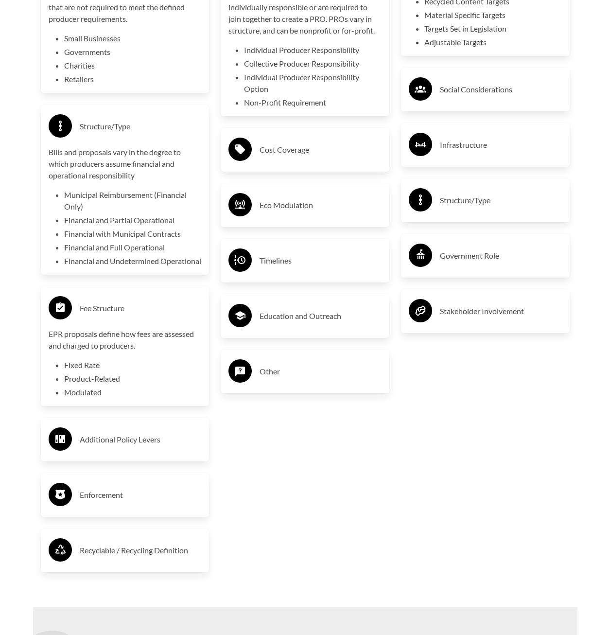
click at [283, 161] on div "Cost Coverage" at bounding box center [305, 150] width 153 height 28
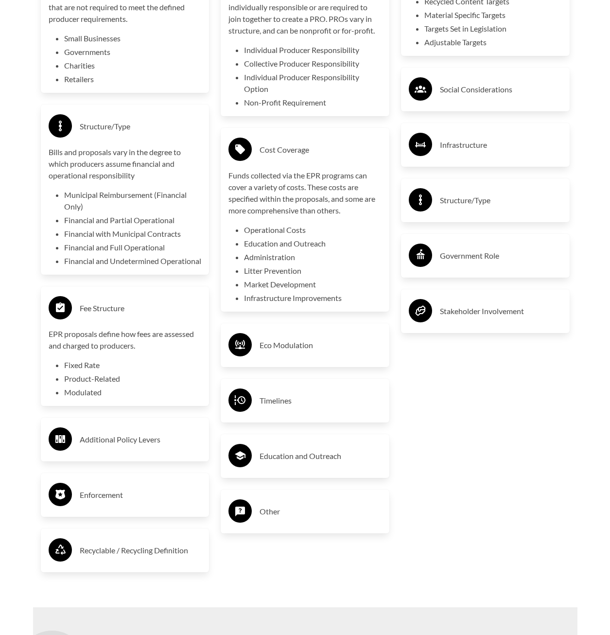
click at [463, 97] on h3 "Social Considerations" at bounding box center [501, 90] width 122 height 16
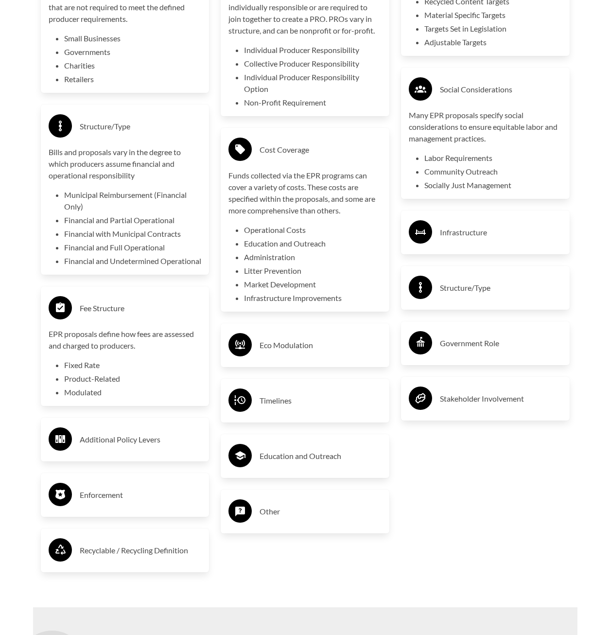
click at [470, 240] on h3 "Infrastructure" at bounding box center [501, 233] width 122 height 16
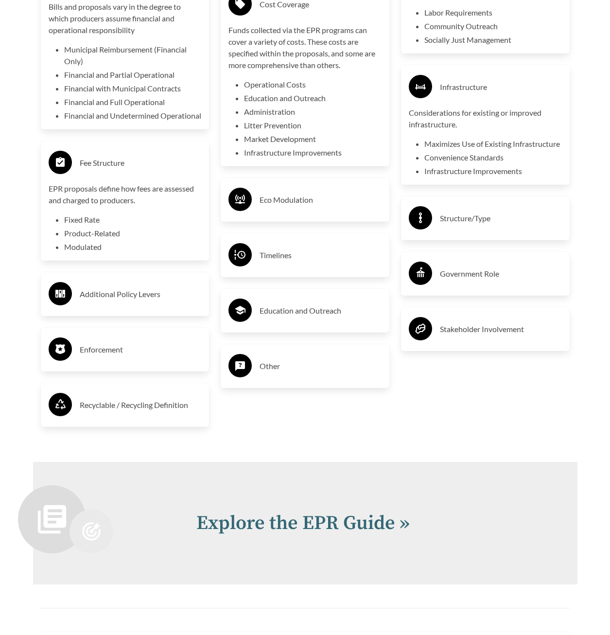
scroll to position [1994, 0]
click at [462, 232] on div "Structure/Type" at bounding box center [485, 218] width 153 height 28
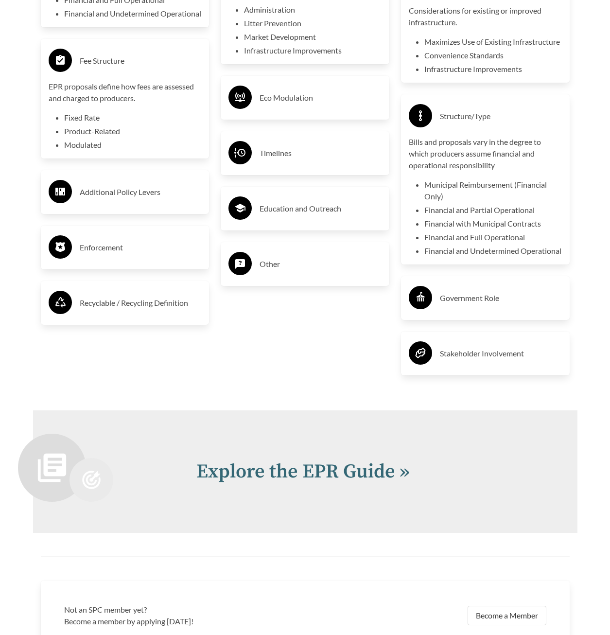
scroll to position [2140, 0]
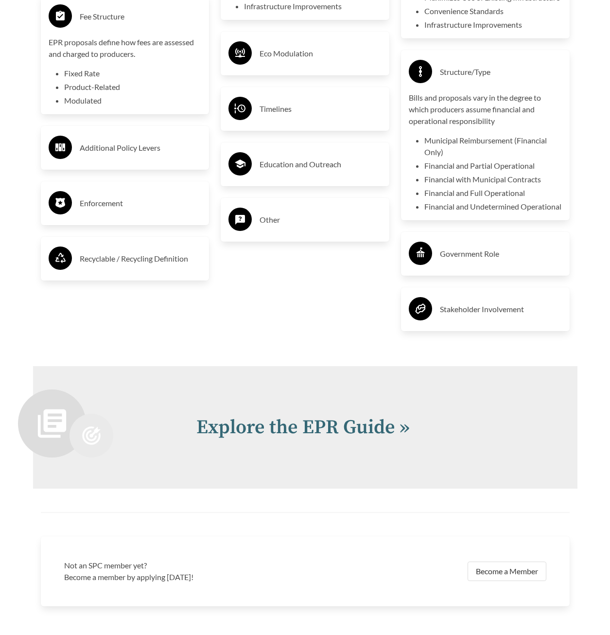
click at [464, 268] on div "Government Role" at bounding box center [485, 254] width 153 height 28
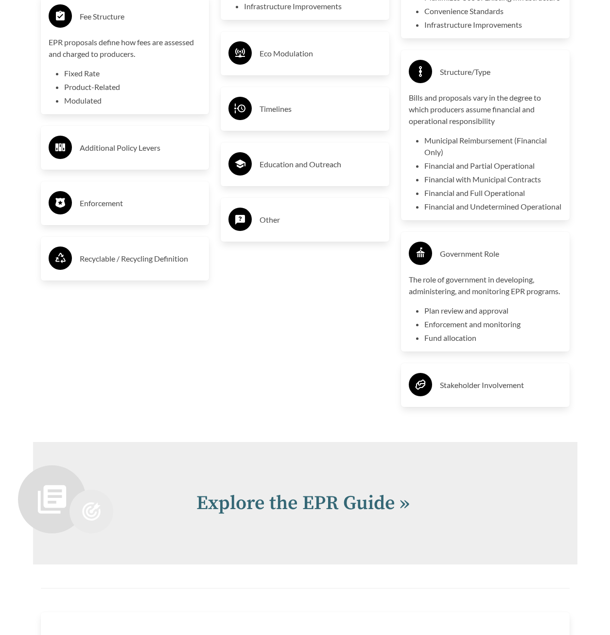
click at [447, 393] on h3 "Stakeholder Involvement" at bounding box center [501, 385] width 122 height 16
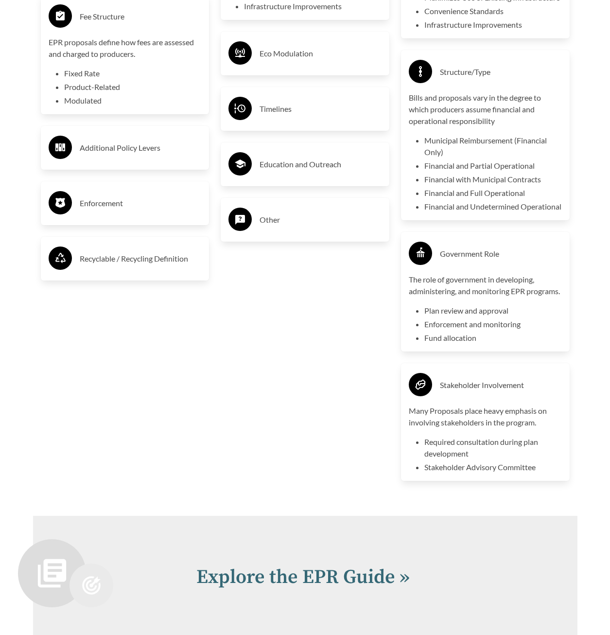
click at [264, 220] on h3 "Other" at bounding box center [321, 220] width 122 height 16
click at [276, 172] on h3 "Education and Outreach" at bounding box center [321, 165] width 122 height 16
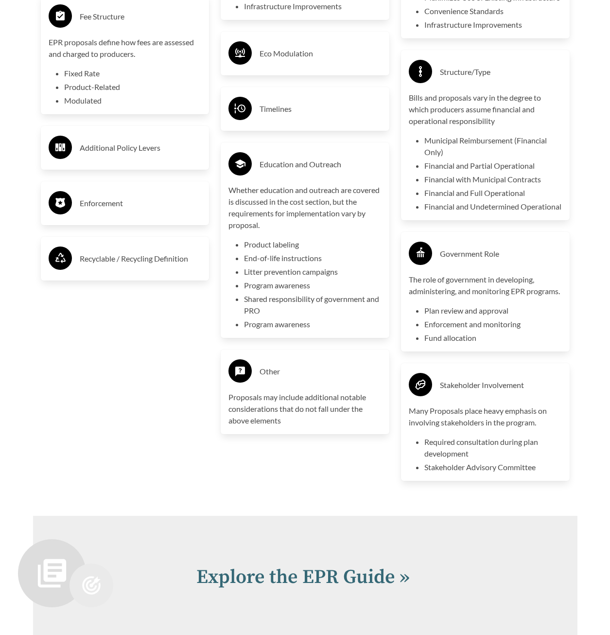
click at [275, 110] on h3 "Timelines" at bounding box center [321, 109] width 122 height 16
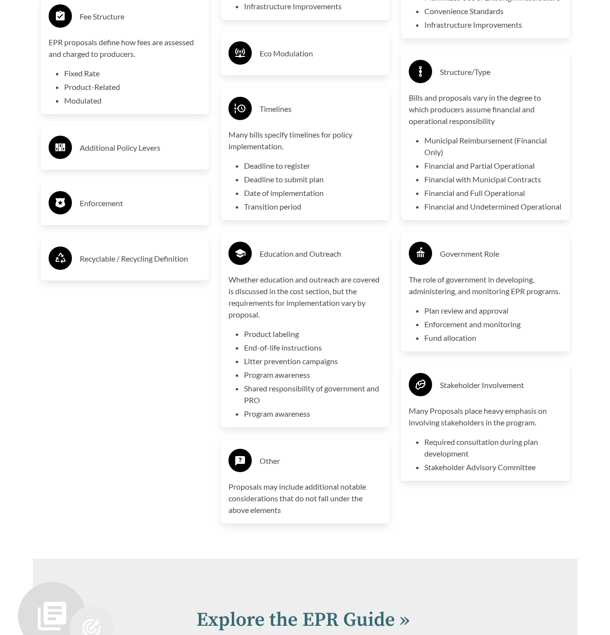
click at [270, 61] on h3 "Eco Modulation" at bounding box center [321, 54] width 122 height 16
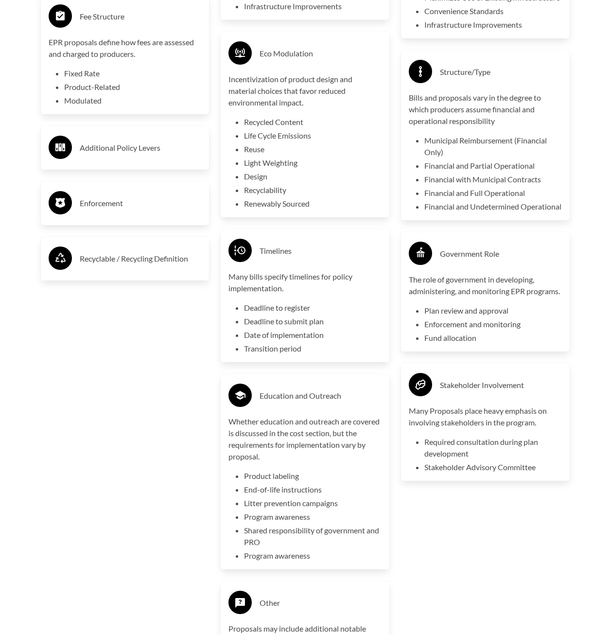
click at [158, 170] on div "Additional Policy Levers" at bounding box center [125, 148] width 169 height 44
click at [116, 156] on h3 "Additional Policy Levers" at bounding box center [141, 148] width 122 height 16
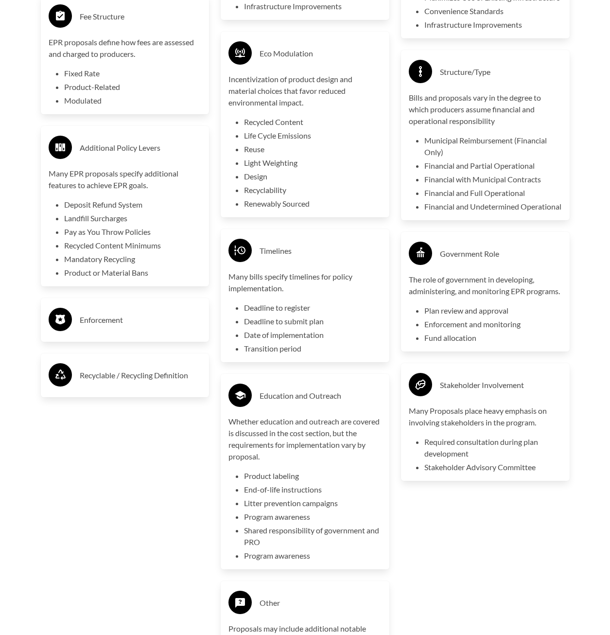
click at [95, 328] on h3 "Enforcement" at bounding box center [141, 320] width 122 height 16
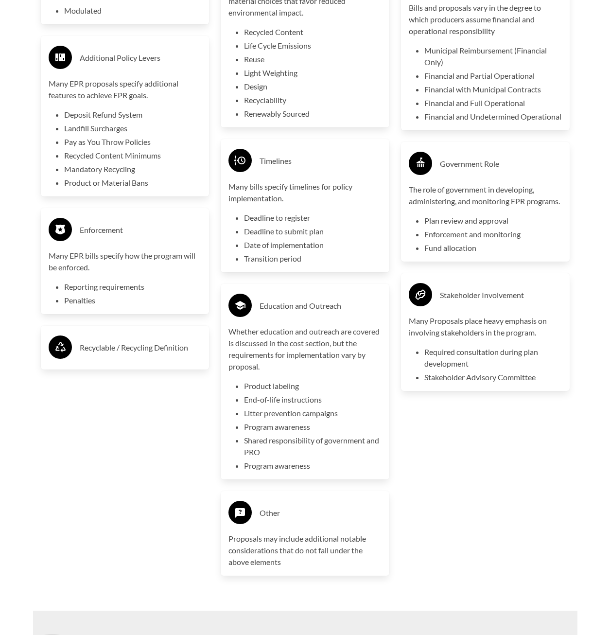
scroll to position [2237, 0]
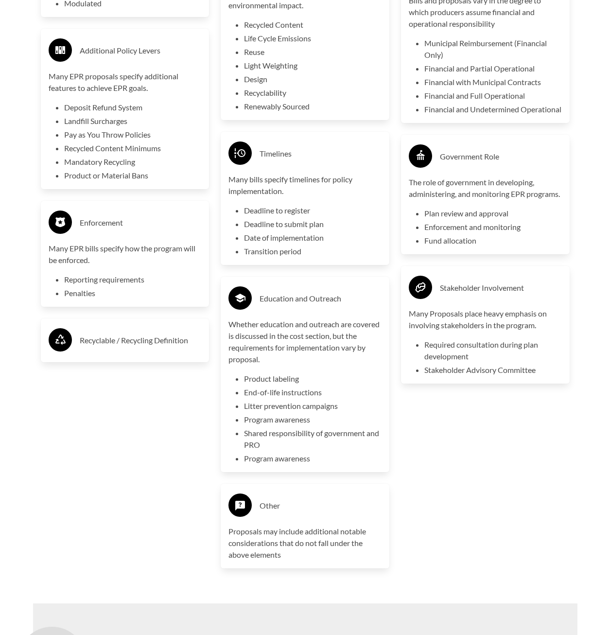
click at [106, 348] on h3 "Recyclable / Recycling Definition" at bounding box center [141, 341] width 122 height 16
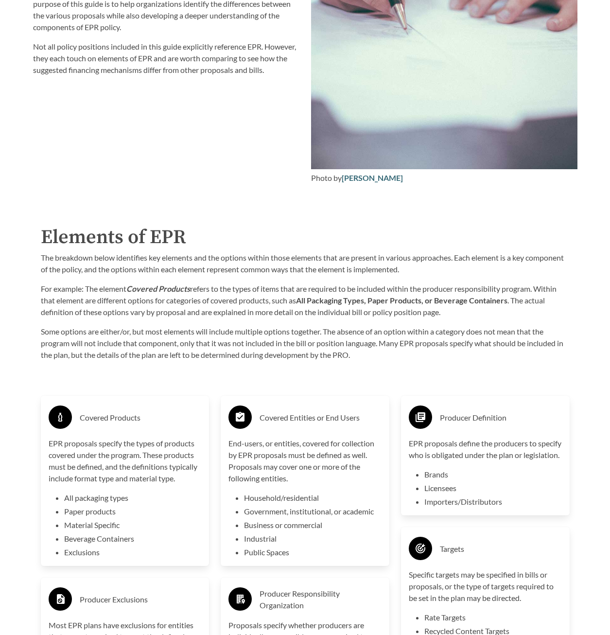
scroll to position [1265, 0]
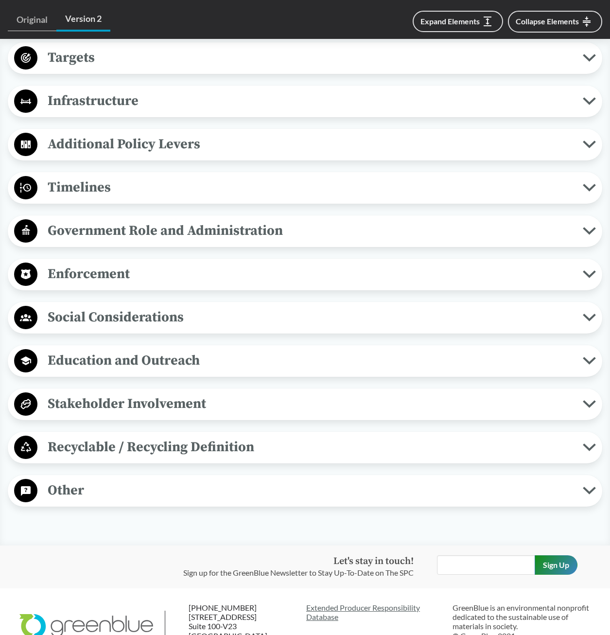
scroll to position [760, 0]
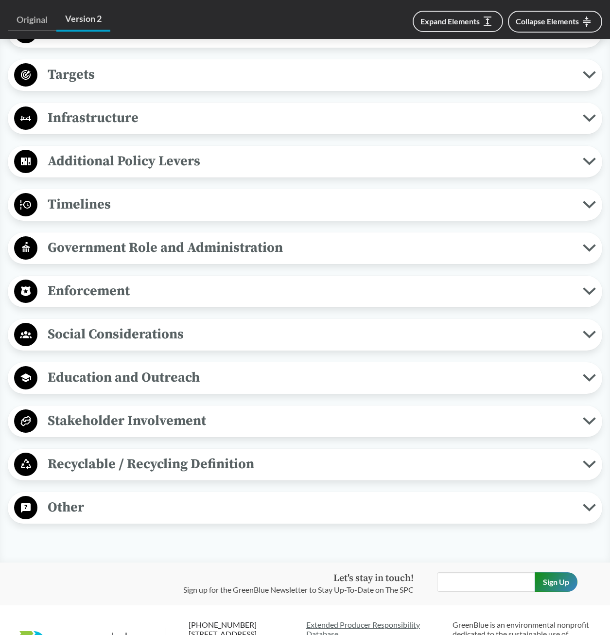
click at [101, 204] on span "Timelines" at bounding box center [310, 205] width 546 height 22
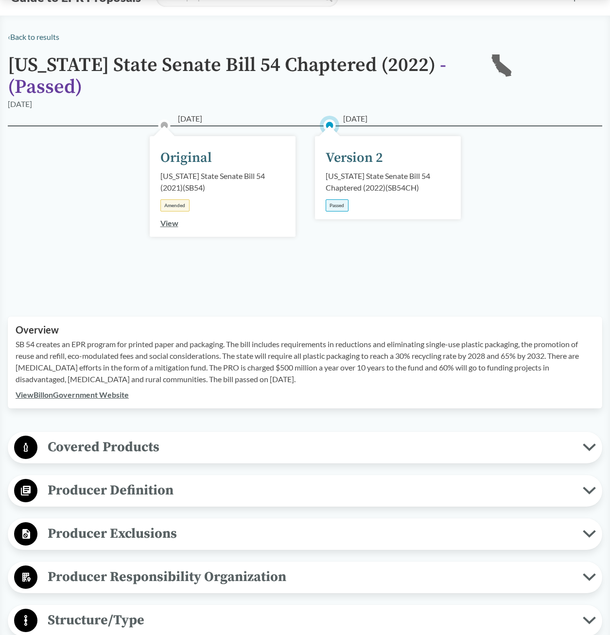
scroll to position [0, 0]
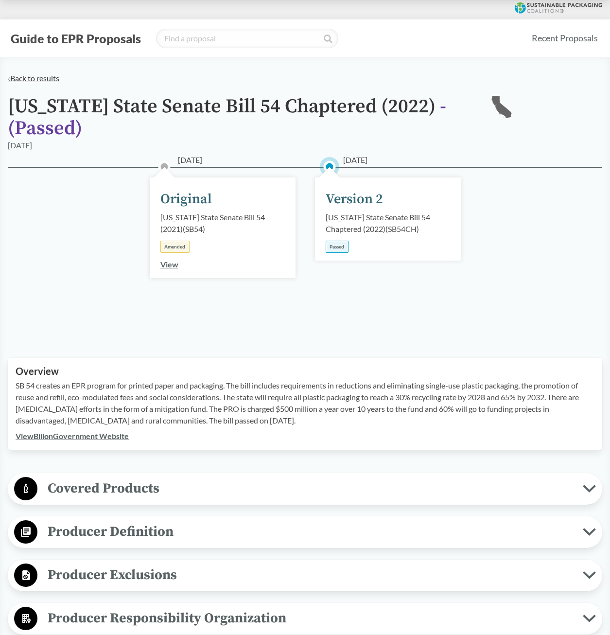
click at [36, 76] on link "‹ Back to results" at bounding box center [34, 77] width 52 height 9
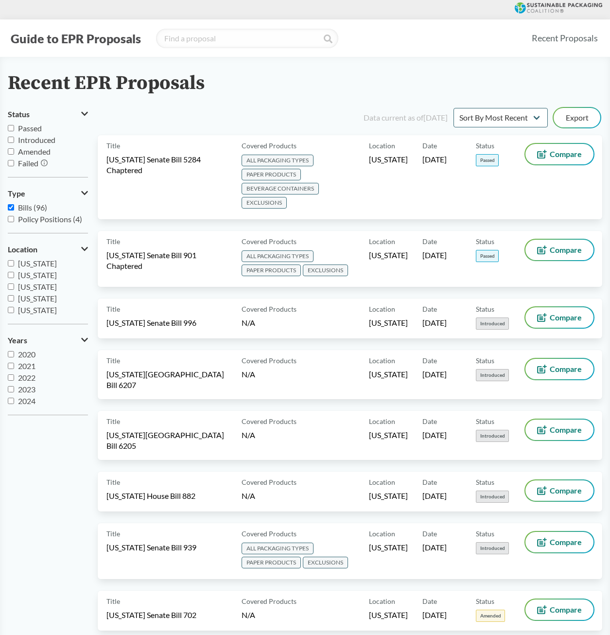
click at [36, 42] on button "Guide to EPR Proposals" at bounding box center [76, 39] width 136 height 16
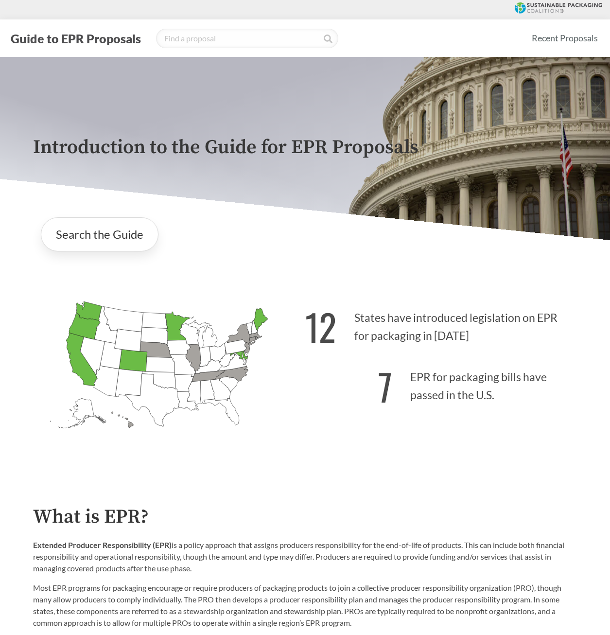
drag, startPoint x: 184, startPoint y: 362, endPoint x: 139, endPoint y: 375, distance: 47.0
click at [139, 375] on g "[US_STATE] Introduced: [US_STATE] Introduced: [US_STATE] Introduced: [US_STATE]…" at bounding box center [159, 365] width 218 height 126
click at [84, 35] on button "Guide to EPR Proposals" at bounding box center [76, 39] width 136 height 16
click at [589, 39] on link "Recent Proposals" at bounding box center [565, 38] width 75 height 22
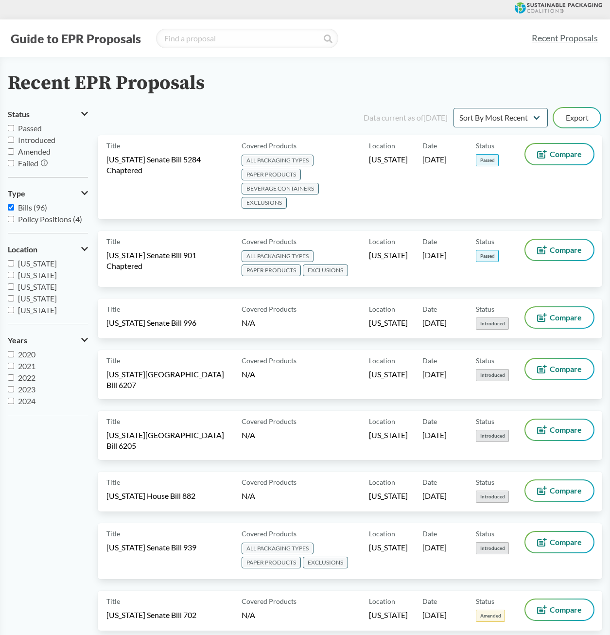
click at [552, 41] on link "Recent Proposals" at bounding box center [565, 38] width 75 height 22
click at [94, 43] on button "Guide to EPR Proposals" at bounding box center [76, 39] width 136 height 16
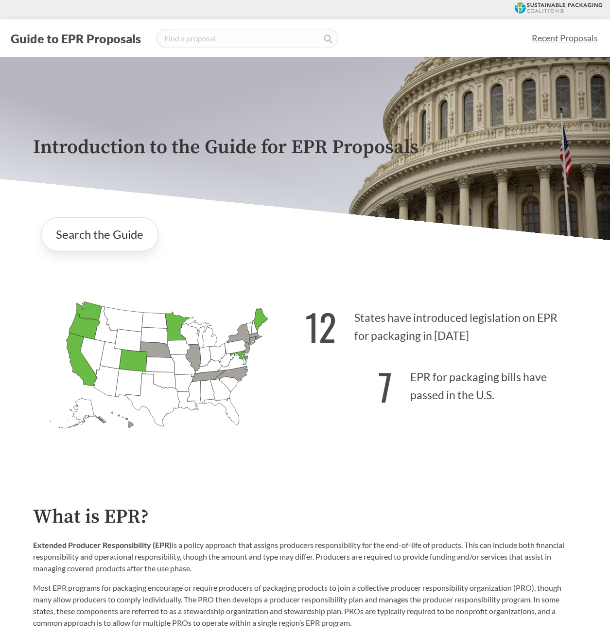
click at [554, 39] on link "Recent Proposals" at bounding box center [565, 38] width 75 height 22
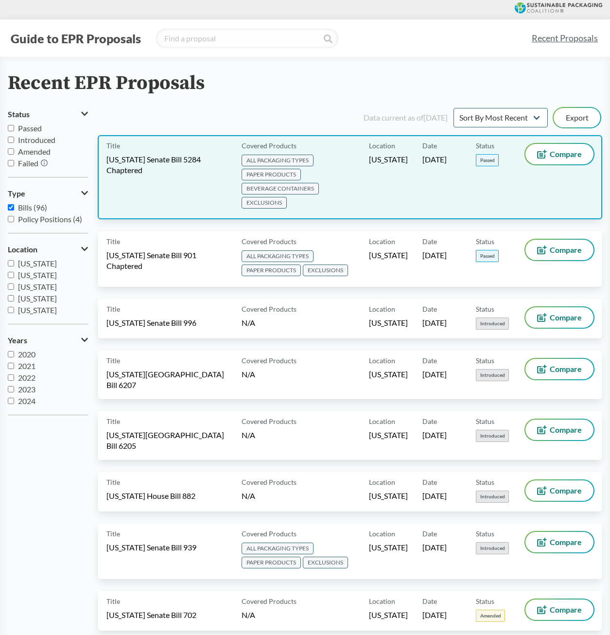
click at [146, 162] on span "[US_STATE] Senate Bill 5284 Chaptered" at bounding box center [169, 164] width 124 height 21
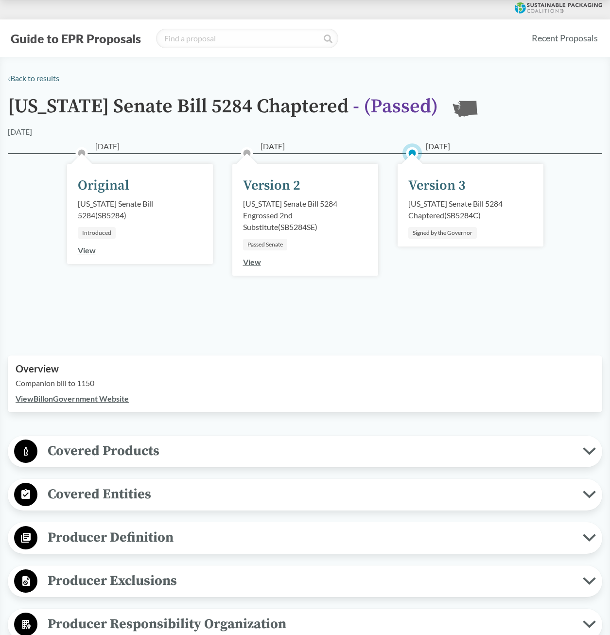
click at [202, 456] on span "Covered Products" at bounding box center [310, 451] width 546 height 22
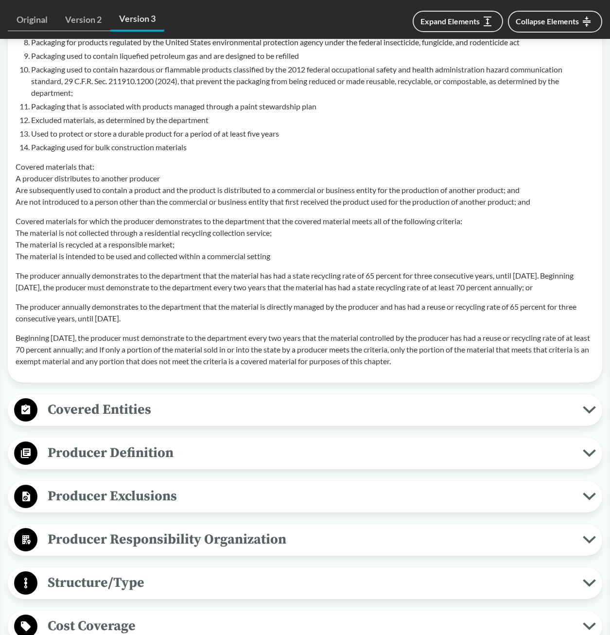
scroll to position [973, 0]
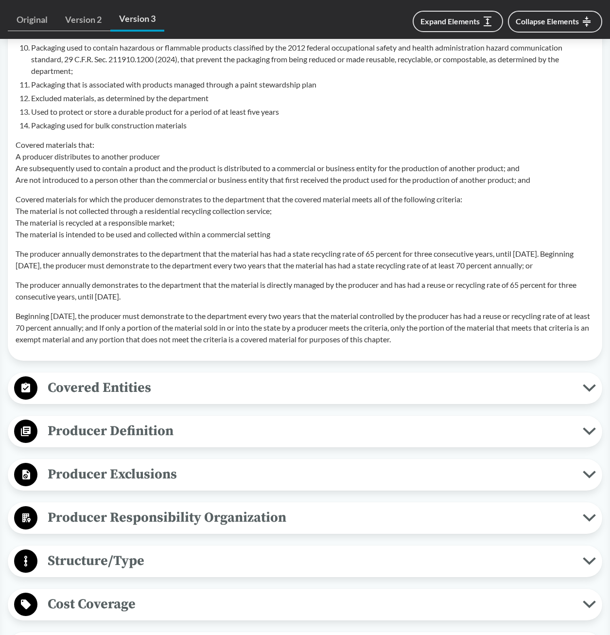
click at [178, 399] on span "Covered Entities" at bounding box center [310, 388] width 546 height 22
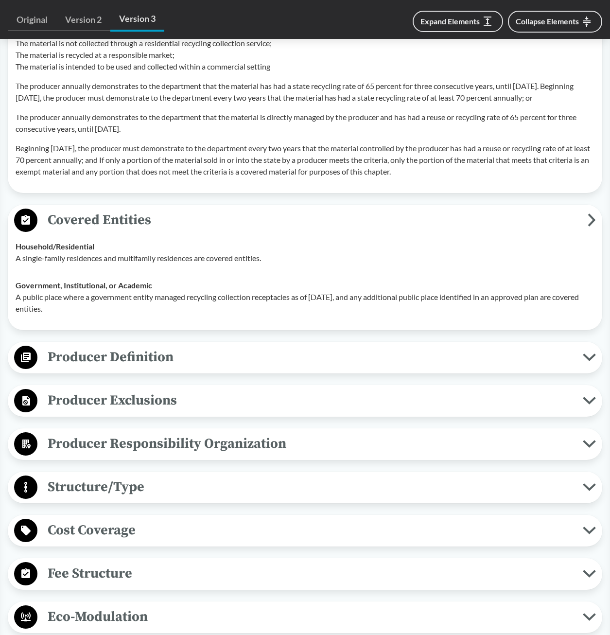
scroll to position [1167, 0]
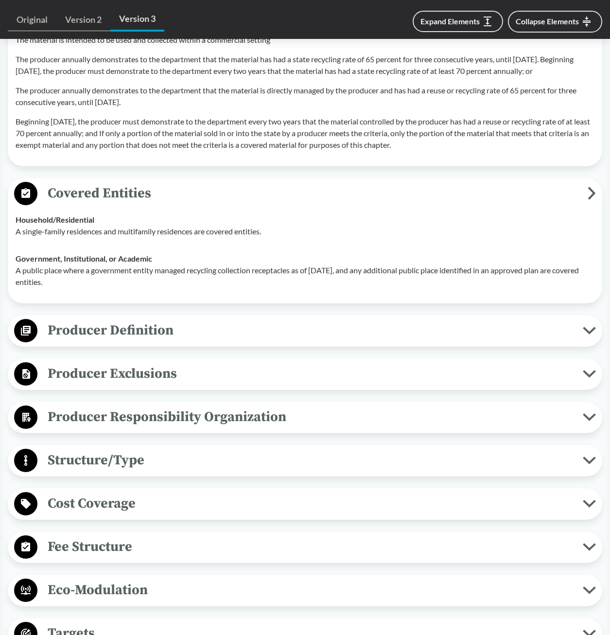
click at [171, 343] on button "Producer Definition" at bounding box center [305, 331] width 588 height 25
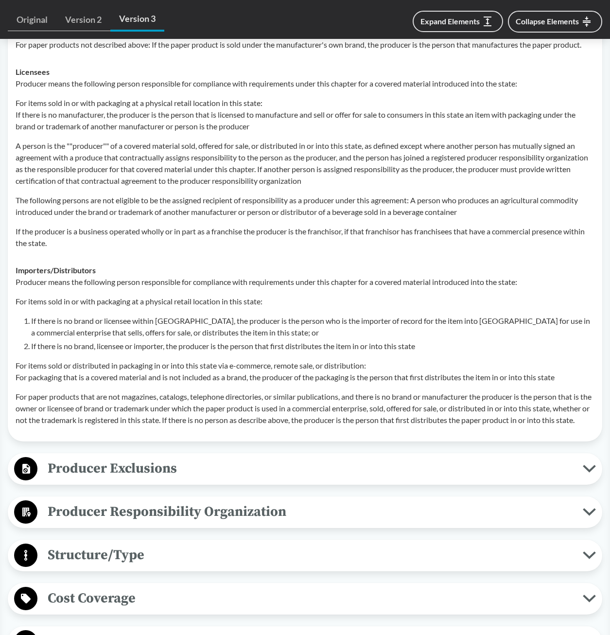
scroll to position [1654, 0]
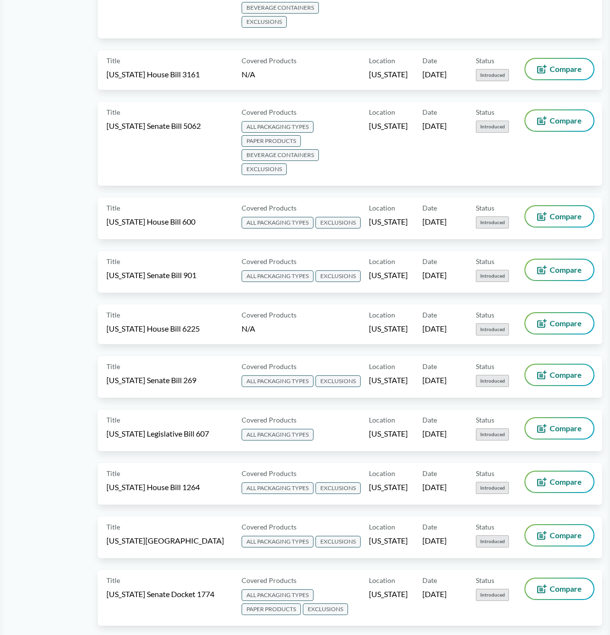
scroll to position [876, 0]
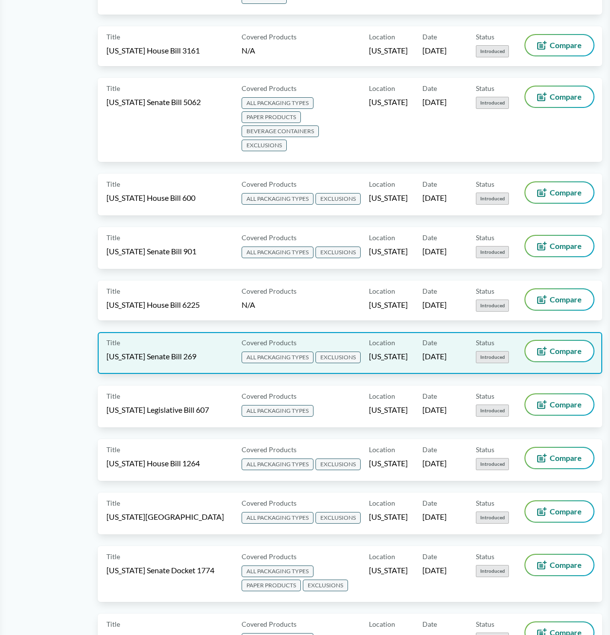
click at [168, 351] on span "[US_STATE] Senate Bill 269" at bounding box center [152, 356] width 90 height 11
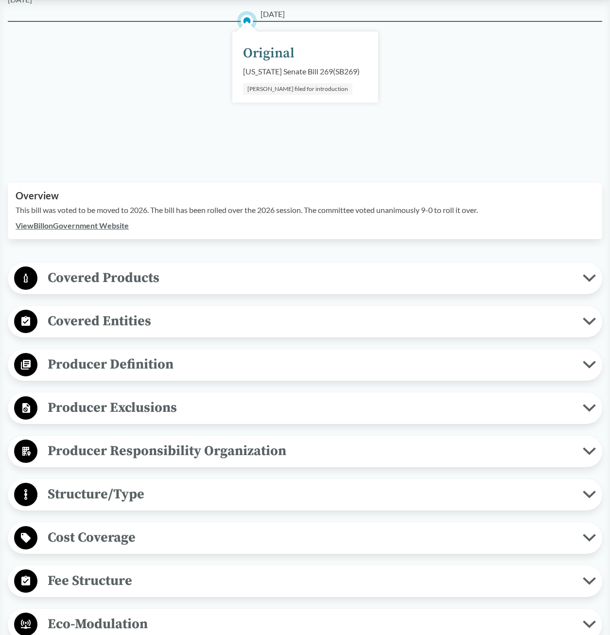
scroll to position [146, 0]
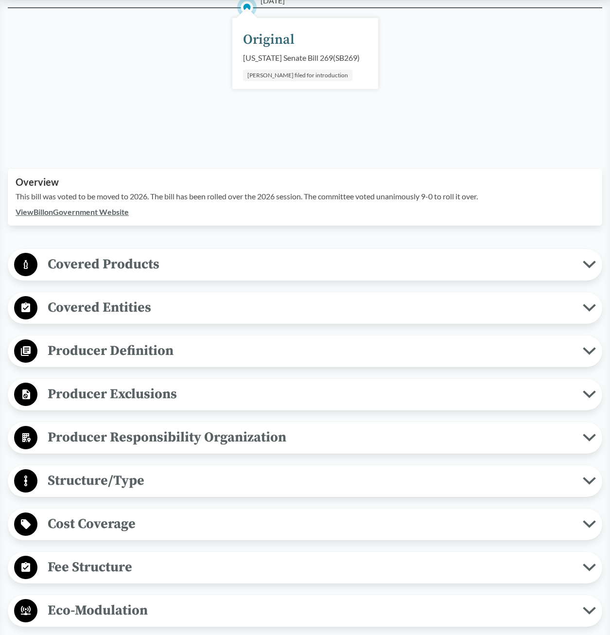
click at [128, 310] on span "Covered Entities" at bounding box center [310, 308] width 546 height 22
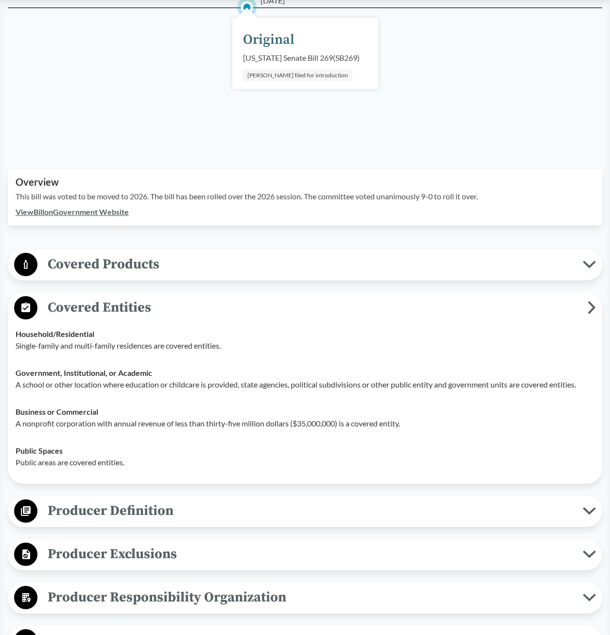
click at [128, 310] on span "Covered Entities" at bounding box center [312, 308] width 551 height 22
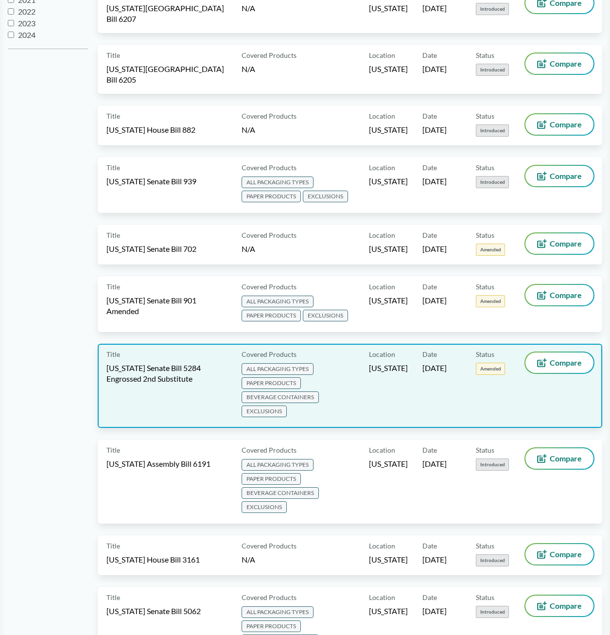
scroll to position [389, 0]
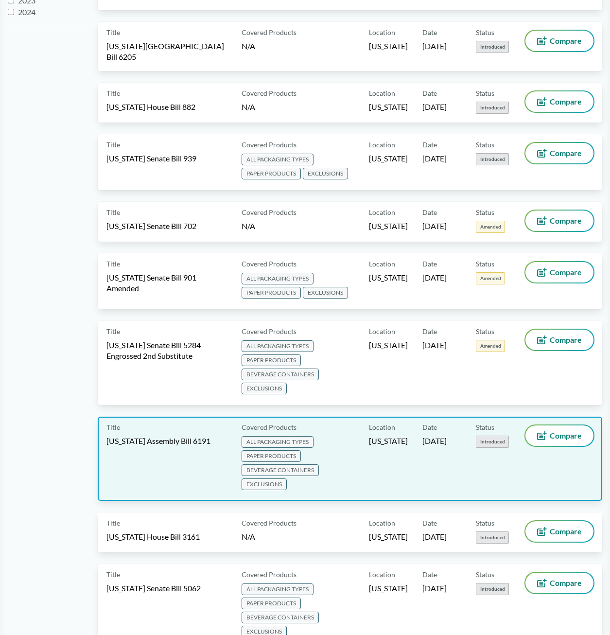
click at [150, 436] on span "[US_STATE] Assembly Bill 6191" at bounding box center [159, 441] width 104 height 11
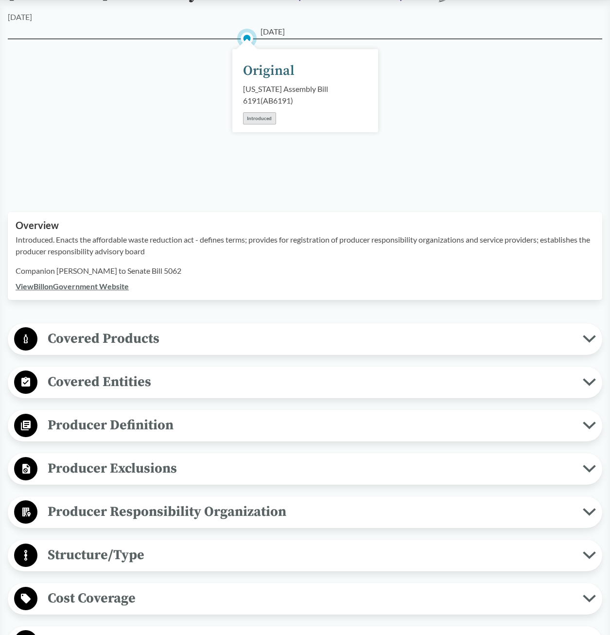
scroll to position [146, 0]
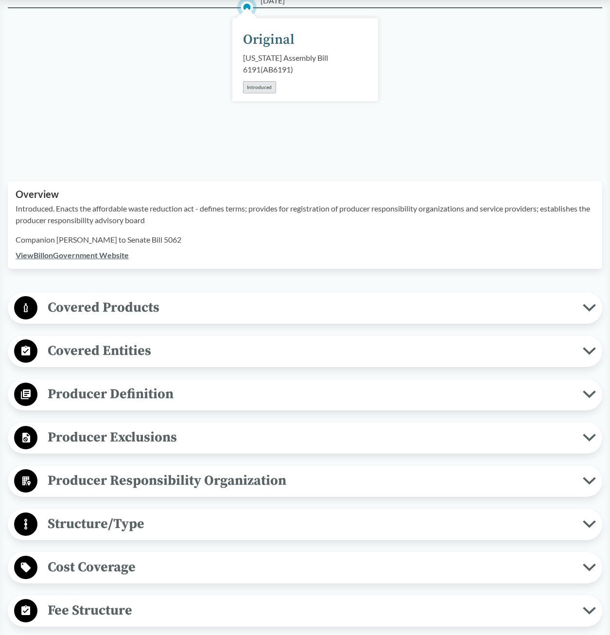
click at [126, 353] on span "Covered Entities" at bounding box center [310, 351] width 546 height 22
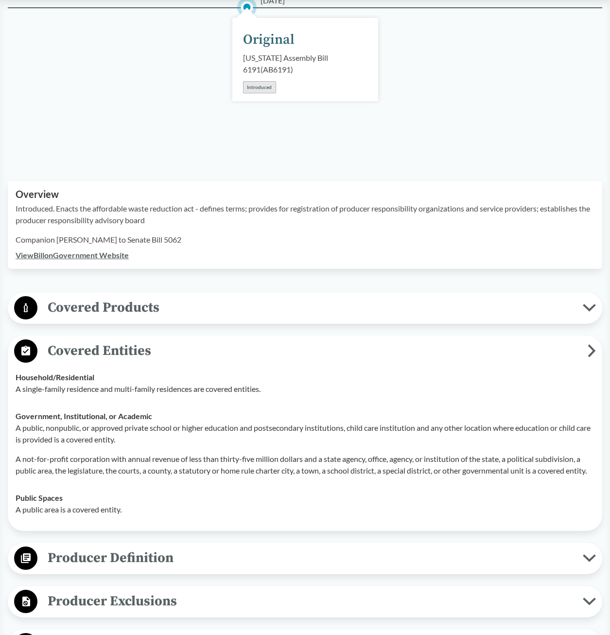
click at [141, 305] on span "Covered Products" at bounding box center [310, 308] width 546 height 22
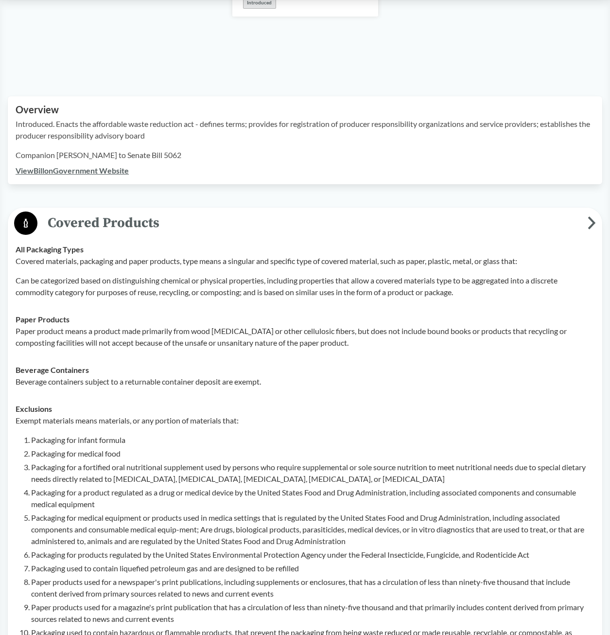
scroll to position [0, 0]
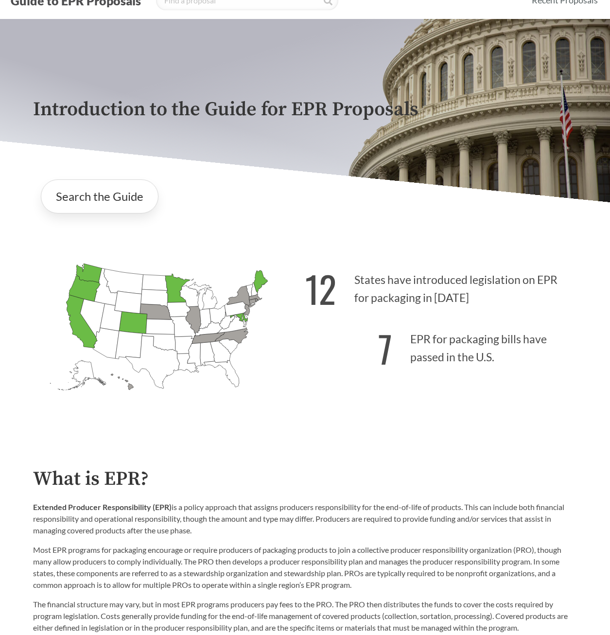
scroll to position [49, 0]
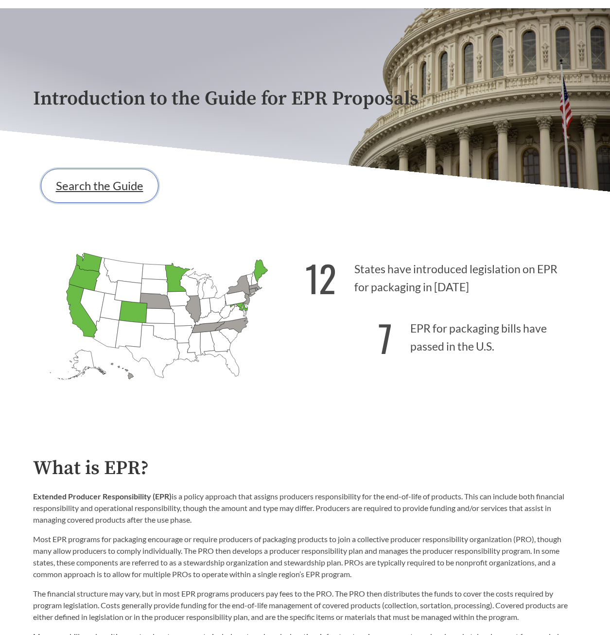
click at [122, 185] on link "Search the Guide" at bounding box center [100, 186] width 118 height 34
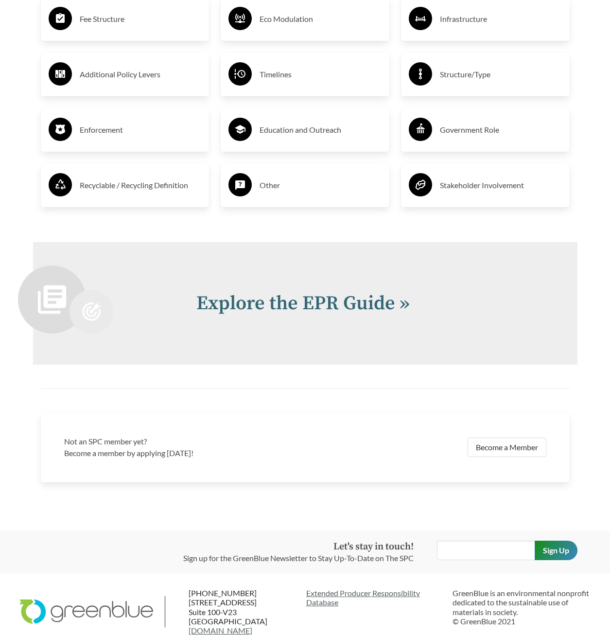
scroll to position [1800, 0]
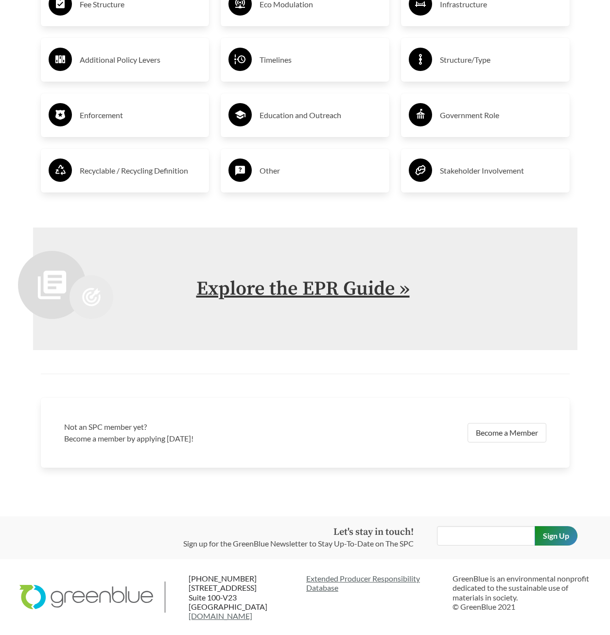
click at [289, 297] on link "Explore the EPR Guide »" at bounding box center [304, 289] width 214 height 24
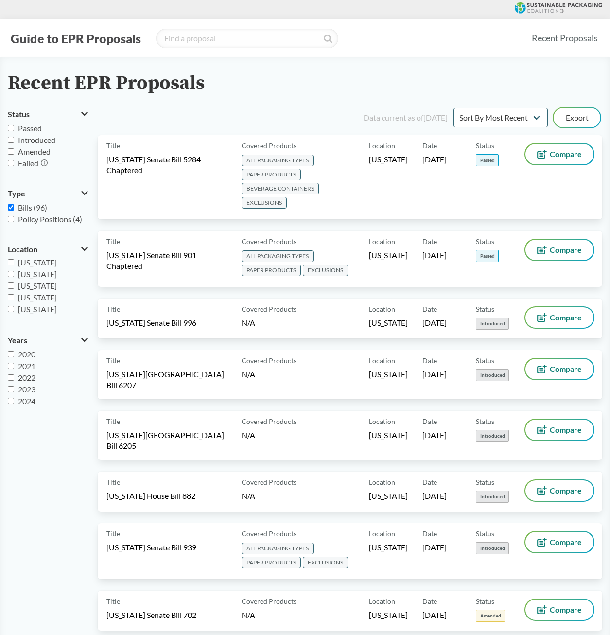
scroll to position [146, 0]
click at [11, 295] on input "[US_STATE]" at bounding box center [11, 292] width 6 height 6
checkbox input "true"
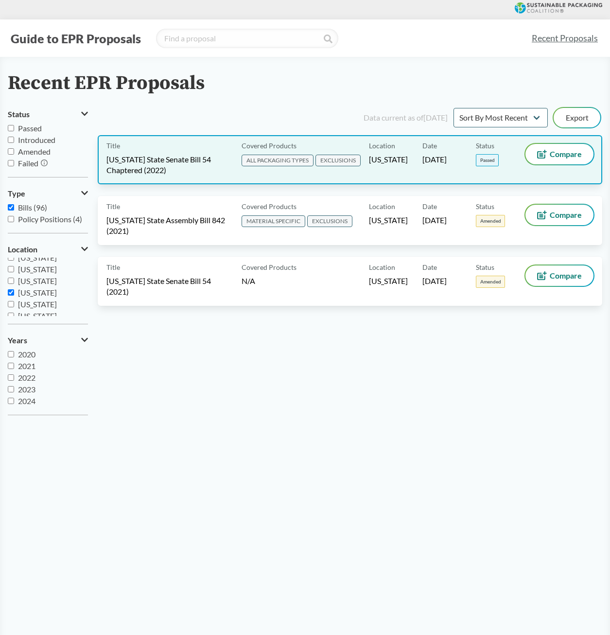
click at [286, 161] on span "ALL PACKAGING TYPES" at bounding box center [278, 161] width 72 height 12
